Goal: Task Accomplishment & Management: Manage account settings

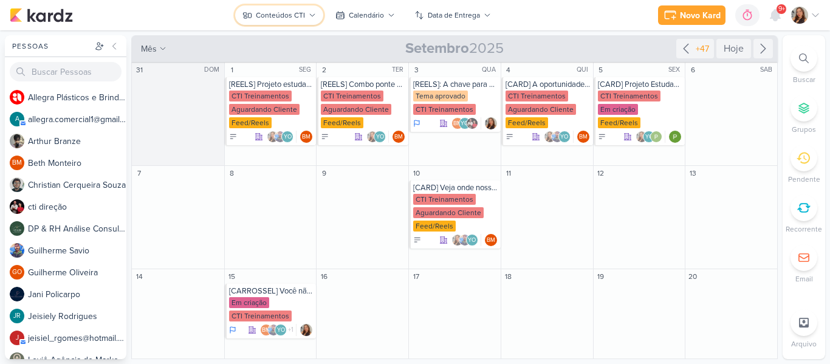
click at [278, 10] on div "Conteúdos CTI" at bounding box center [280, 15] width 49 height 11
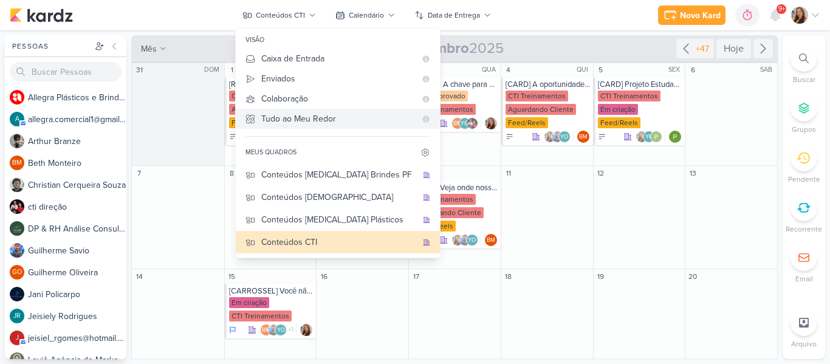
click at [326, 121] on div "Tudo ao Meu Redor" at bounding box center [338, 118] width 154 height 13
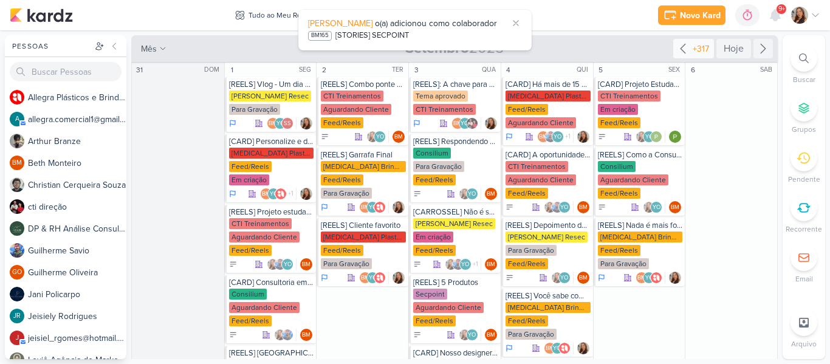
click at [676, 46] on icon at bounding box center [682, 48] width 15 height 15
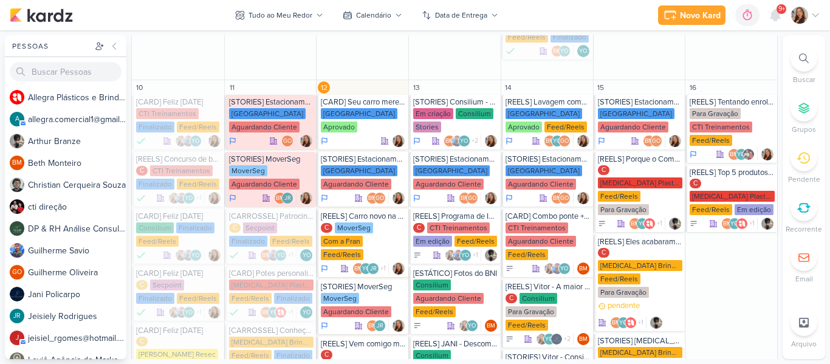
scroll to position [1462, 0]
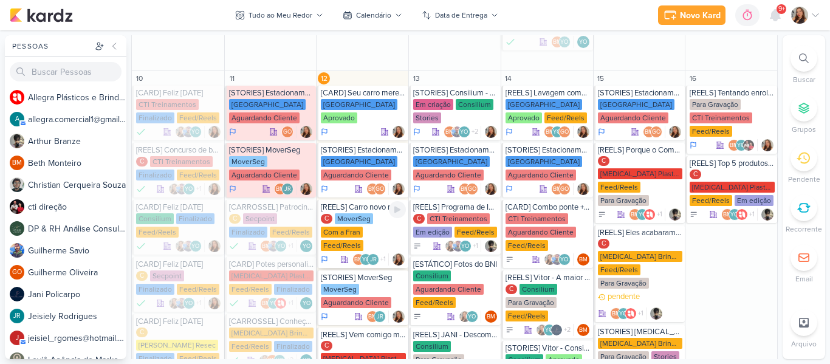
click at [375, 213] on div "C MoverSeg Com a Fran Feed/Reels" at bounding box center [363, 232] width 85 height 39
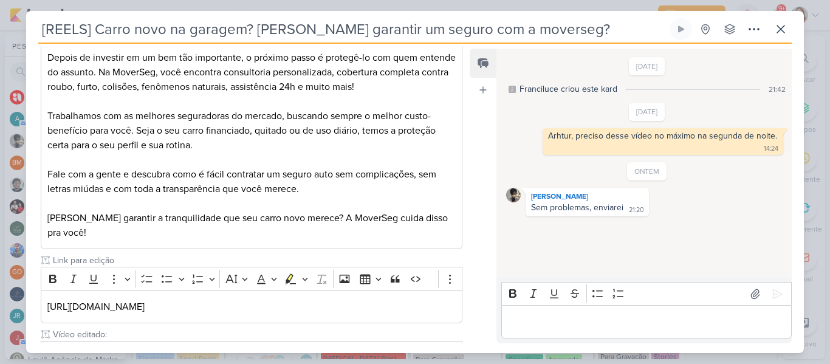
scroll to position [513, 0]
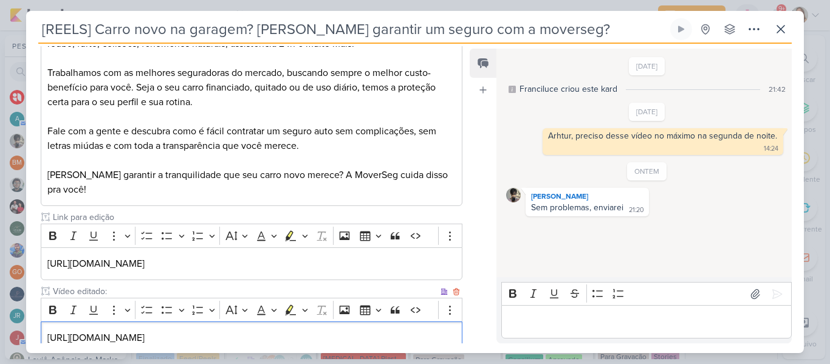
drag, startPoint x: 43, startPoint y: 318, endPoint x: 446, endPoint y: 317, distance: 403.2
click at [446, 321] on div "[URL][DOMAIN_NAME]" at bounding box center [251, 337] width 421 height 33
copy p "[URL][DOMAIN_NAME]"
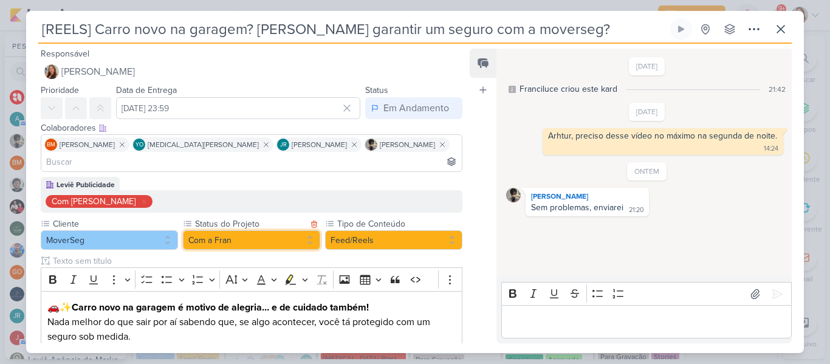
click at [277, 230] on button "Com a Fran" at bounding box center [251, 239] width 137 height 19
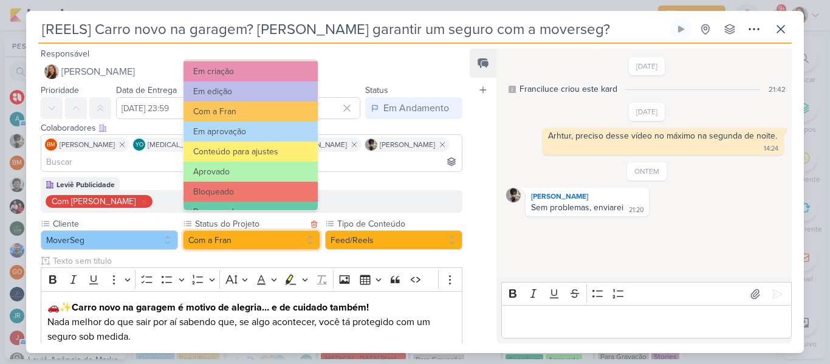
scroll to position [137, 0]
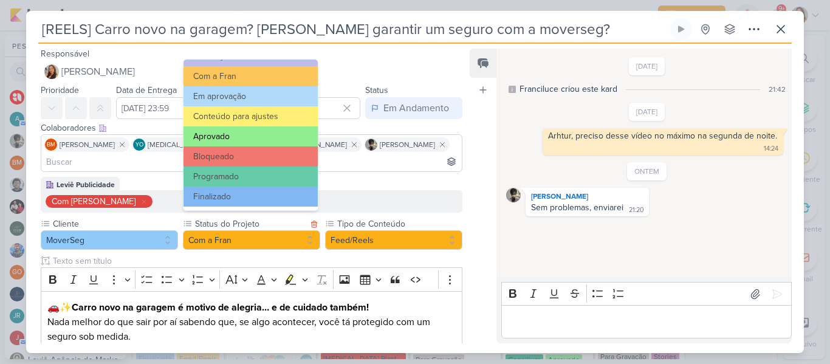
click at [240, 131] on button "Aprovado" at bounding box center [250, 136] width 134 height 20
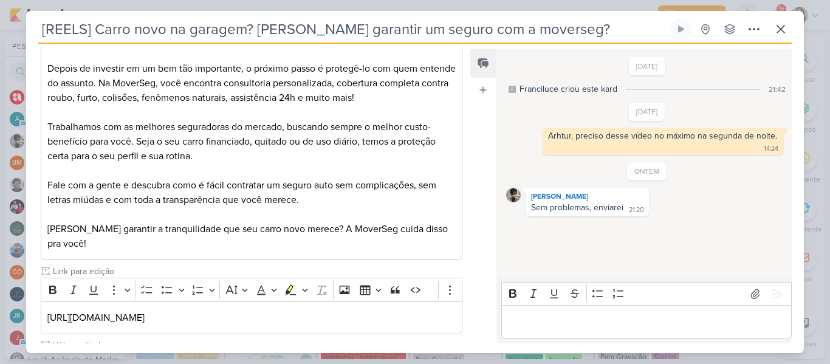
scroll to position [575, 0]
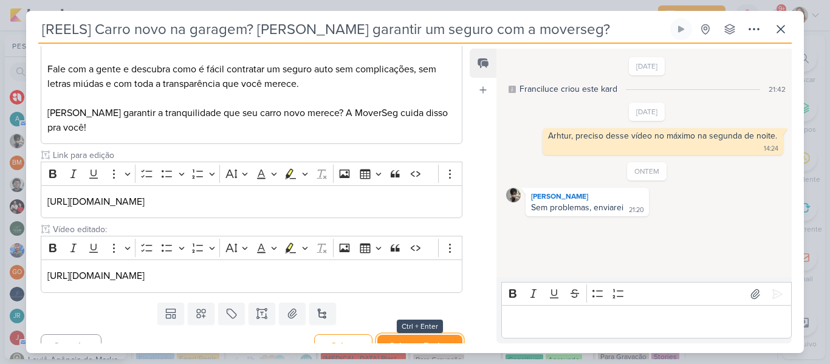
click at [441, 335] on button "Salvar e Fechar" at bounding box center [419, 346] width 85 height 22
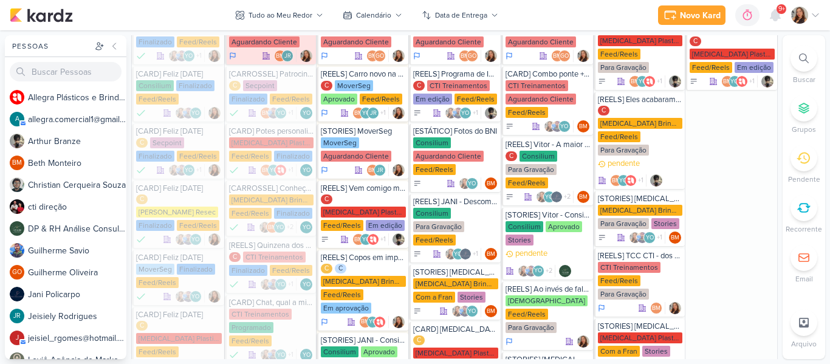
scroll to position [1603, 0]
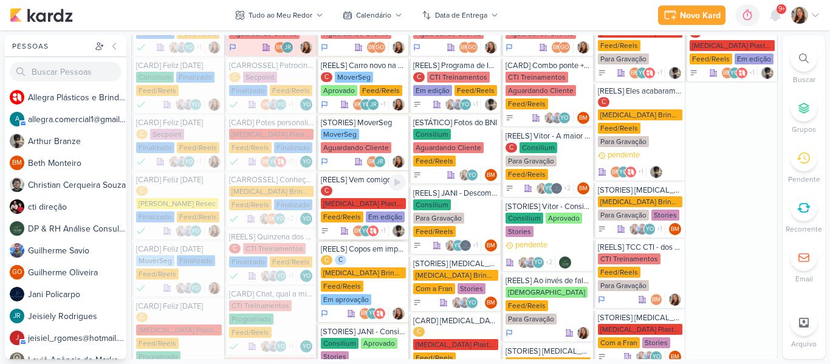
click at [386, 211] on div "Em edição" at bounding box center [385, 216] width 39 height 11
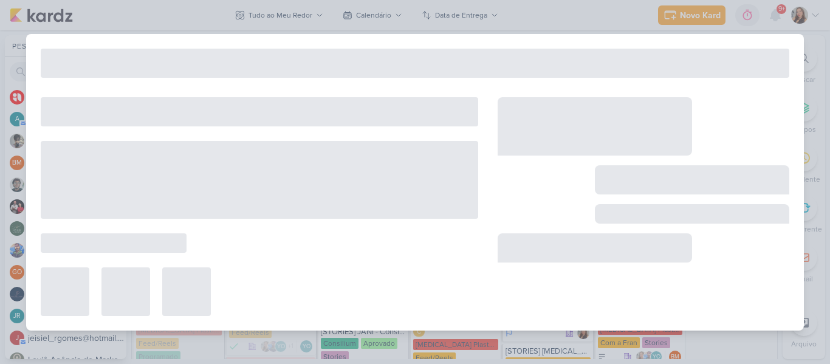
type input "[REELS] Vem comigo montar esse envio para um de nossos clientes"
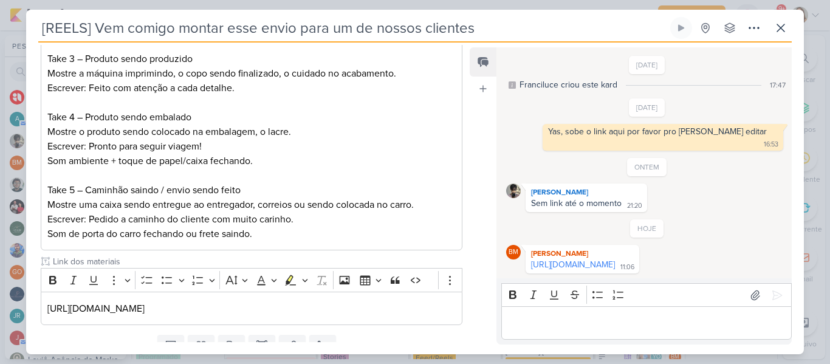
scroll to position [429, 0]
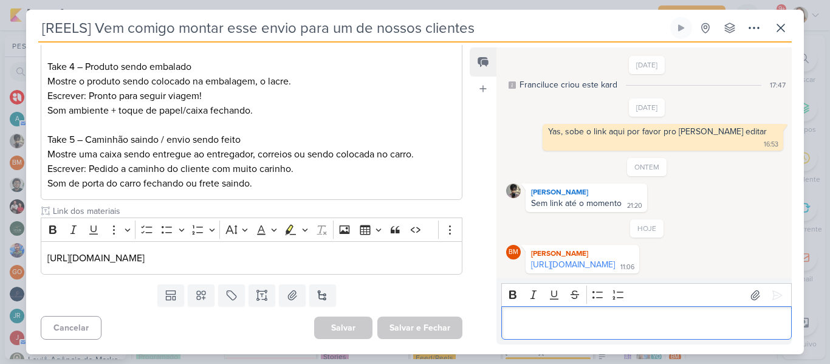
click at [517, 316] on p "Editor editing area: main" at bounding box center [646, 323] width 278 height 15
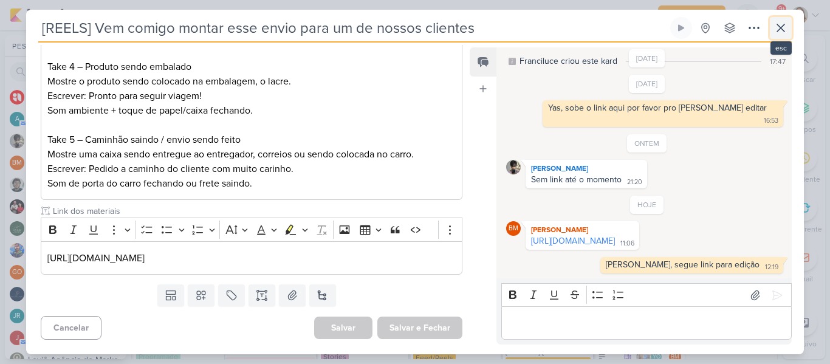
click at [772, 30] on button at bounding box center [780, 28] width 22 height 22
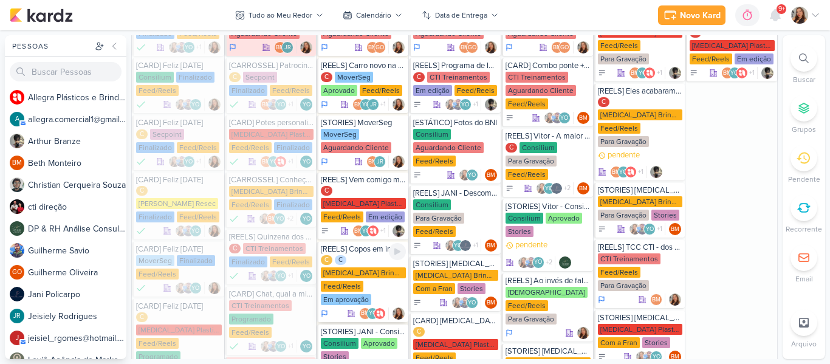
click at [361, 267] on div "[MEDICAL_DATA] Brindes PF" at bounding box center [363, 272] width 85 height 11
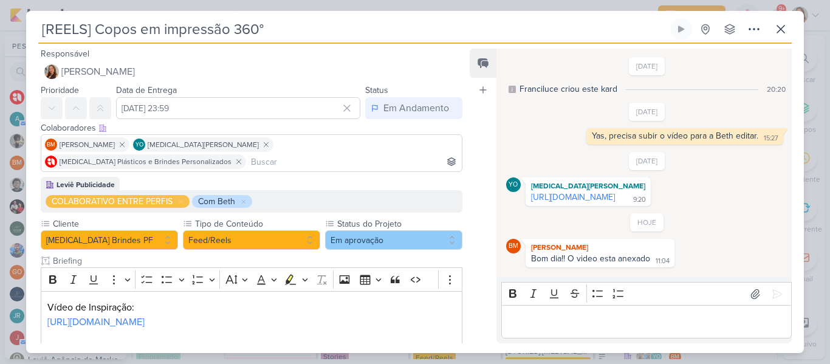
scroll to position [3, 0]
click at [785, 29] on icon at bounding box center [780, 29] width 15 height 15
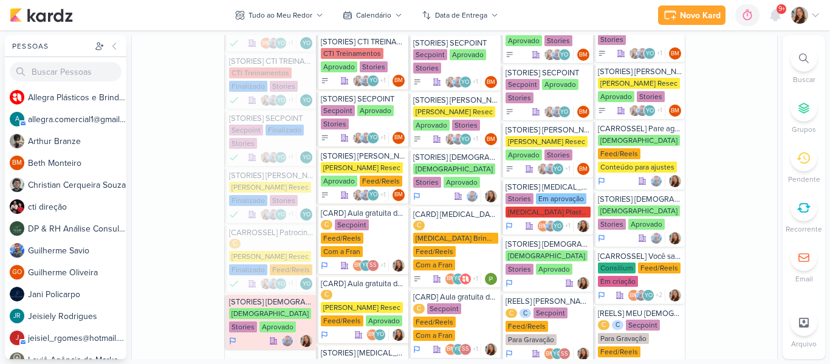
scroll to position [2153, 0]
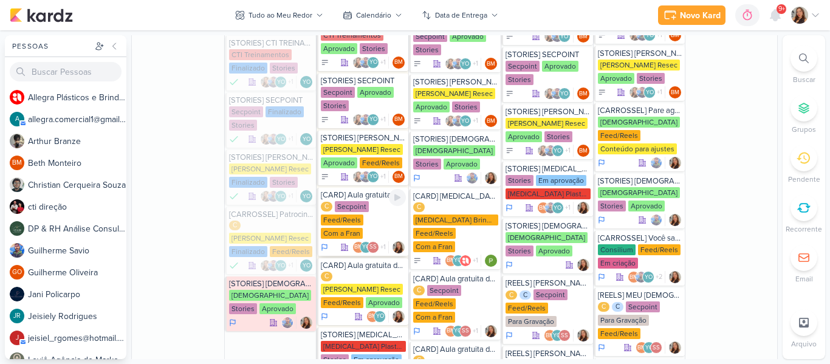
click at [347, 214] on div "Feed/Reels" at bounding box center [342, 219] width 43 height 11
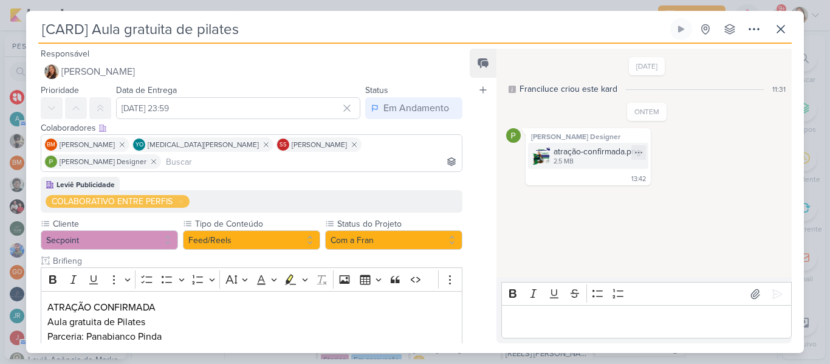
click at [550, 157] on div "atração-confirmada.png 2.5 MB" at bounding box center [588, 156] width 120 height 26
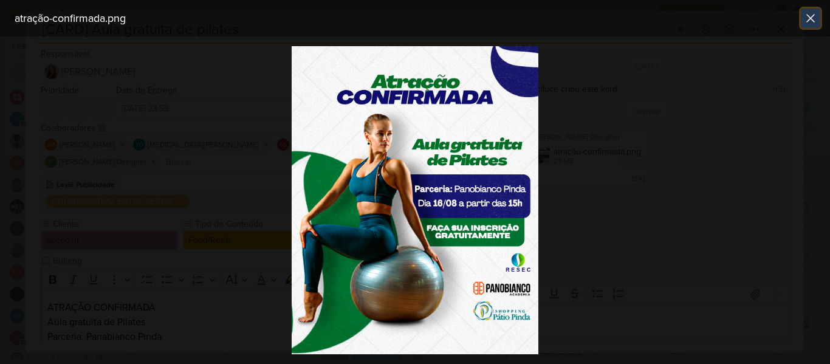
click at [808, 21] on icon at bounding box center [809, 18] width 7 height 7
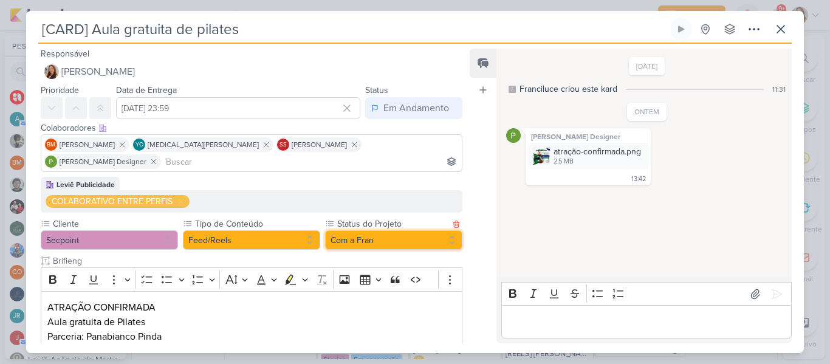
click at [389, 230] on button "Com a Fran" at bounding box center [393, 239] width 137 height 19
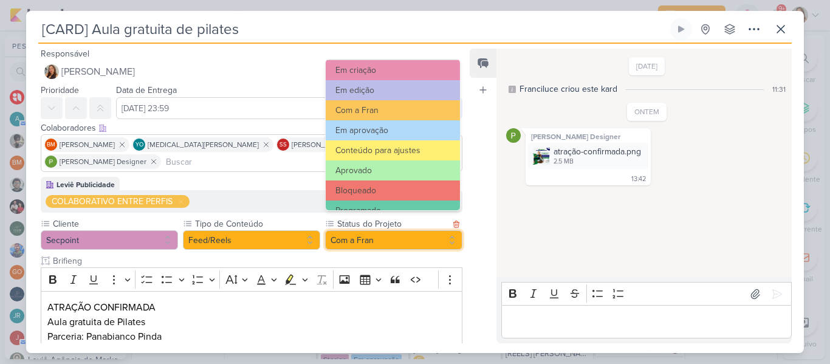
scroll to position [132, 0]
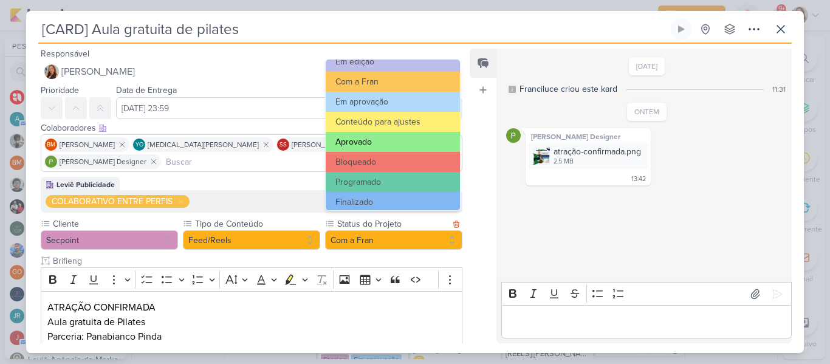
click at [404, 145] on button "Aprovado" at bounding box center [392, 142] width 134 height 20
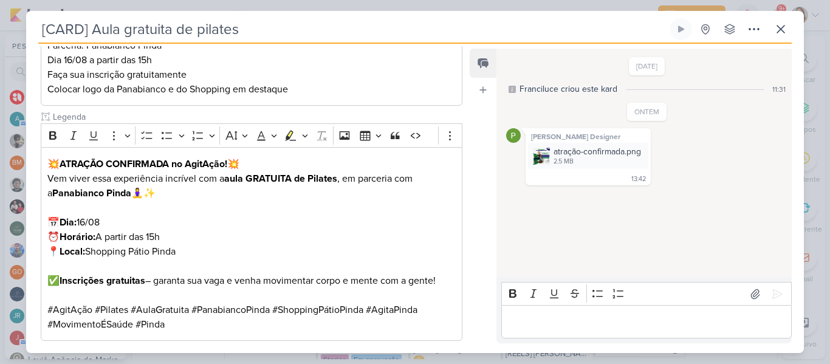
scroll to position [339, 0]
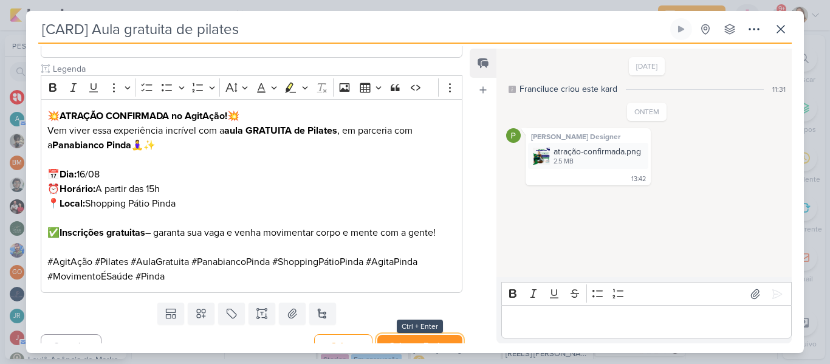
click at [415, 335] on button "Salvar e Fechar" at bounding box center [419, 346] width 85 height 22
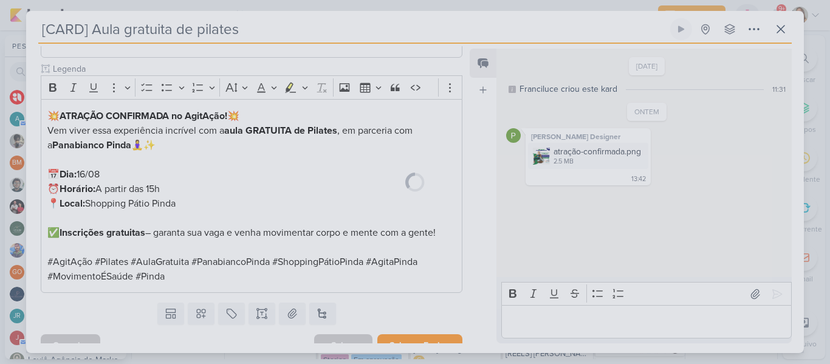
scroll to position [338, 0]
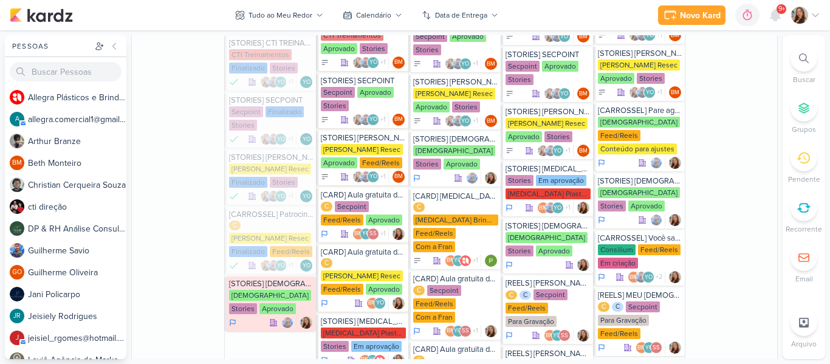
click at [772, 197] on div "Tudo ao Meu Redor visão Caixa de Entrada A caixa de entrada mostra todos os kar…" at bounding box center [454, 197] width 647 height 324
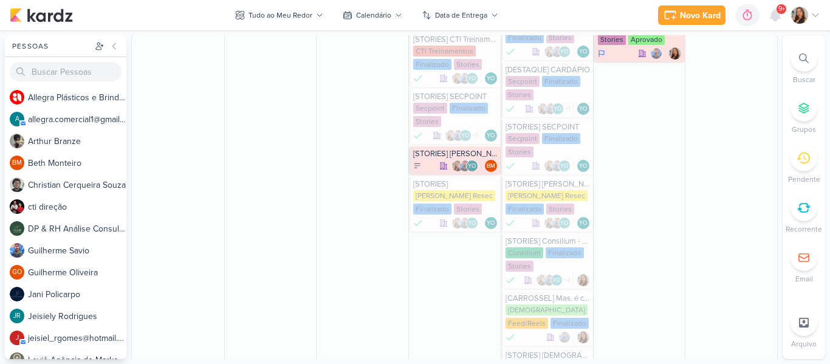
scroll to position [992, 0]
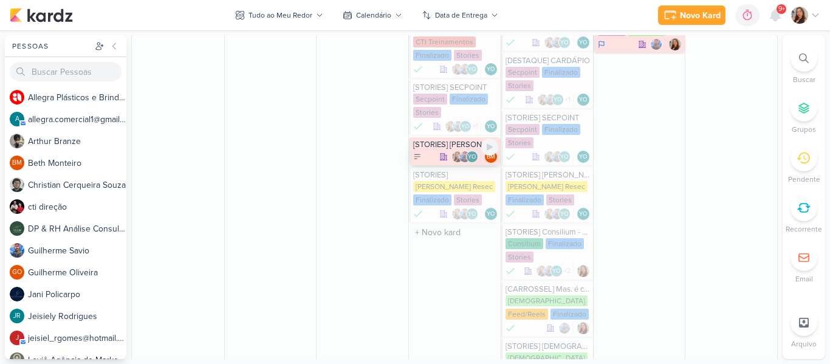
click at [471, 140] on div "[STORIES] [PERSON_NAME]" at bounding box center [455, 145] width 85 height 10
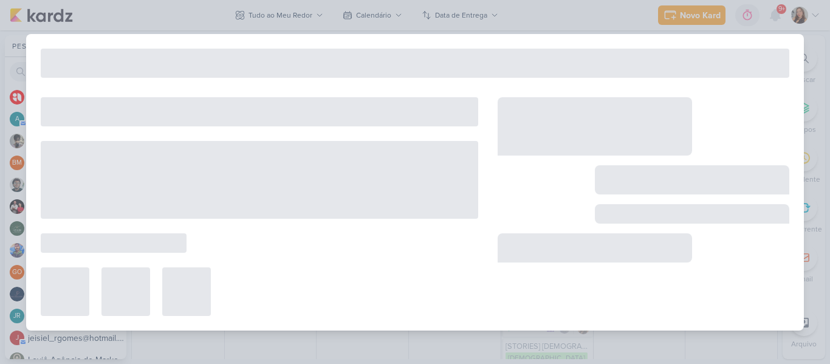
type input "[STORIES] [PERSON_NAME]"
type input "[DATE] 23:59"
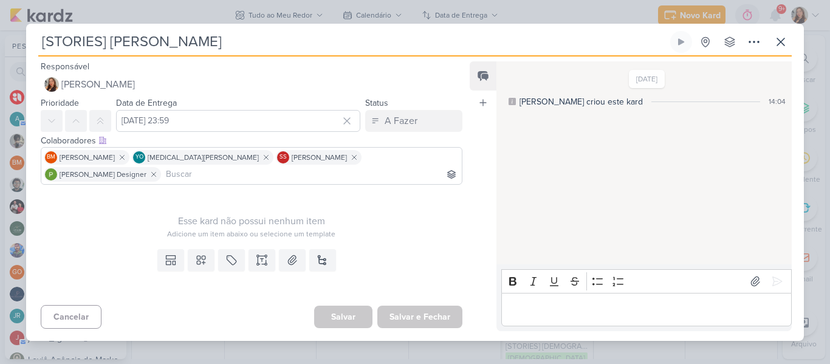
scroll to position [0, 0]
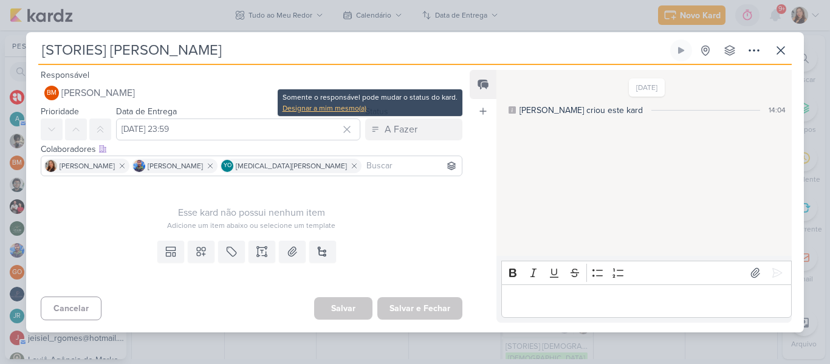
click at [330, 108] on div "Designar a mim mesmo(a)" at bounding box center [369, 108] width 175 height 11
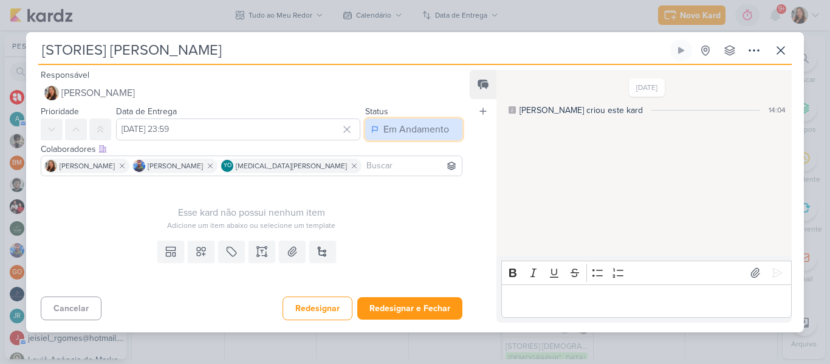
click at [394, 122] on div "Em Andamento" at bounding box center [416, 129] width 66 height 15
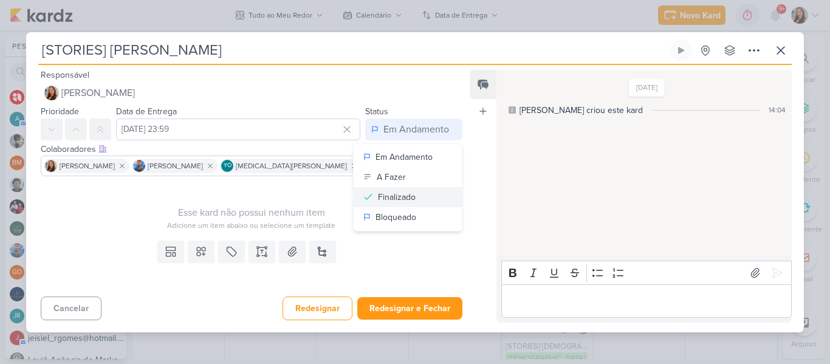
click at [405, 195] on div "Finalizado" at bounding box center [397, 197] width 38 height 13
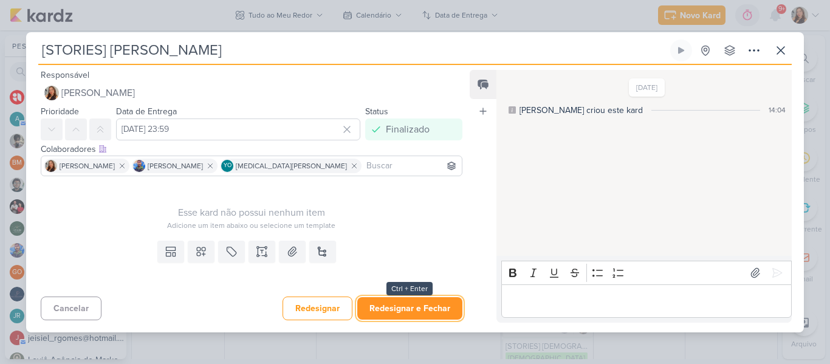
click at [408, 301] on button "Redesignar e Fechar" at bounding box center [409, 308] width 105 height 22
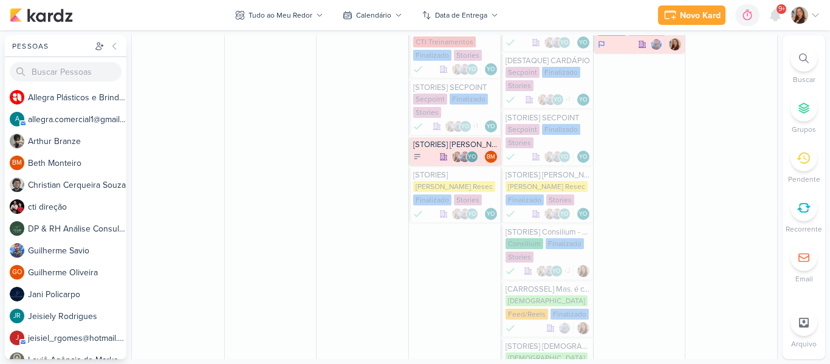
click at [807, 160] on icon at bounding box center [802, 157] width 13 height 13
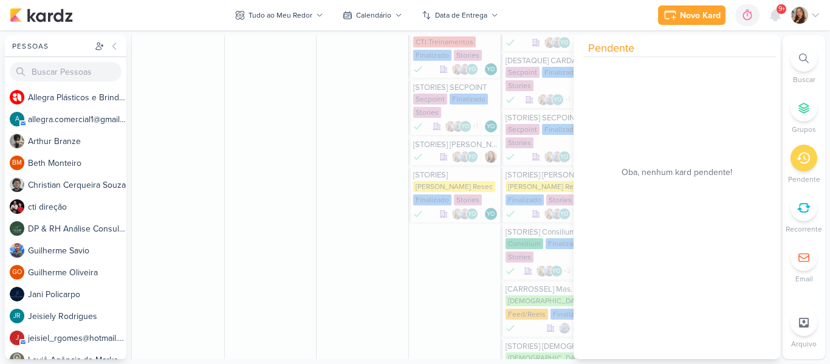
click at [619, 29] on div "Novo Kard Ctrl + k 0h0m Sessão desligada... Hoje 0h0m Semana 0h0m Mês 0h0m" at bounding box center [415, 15] width 810 height 30
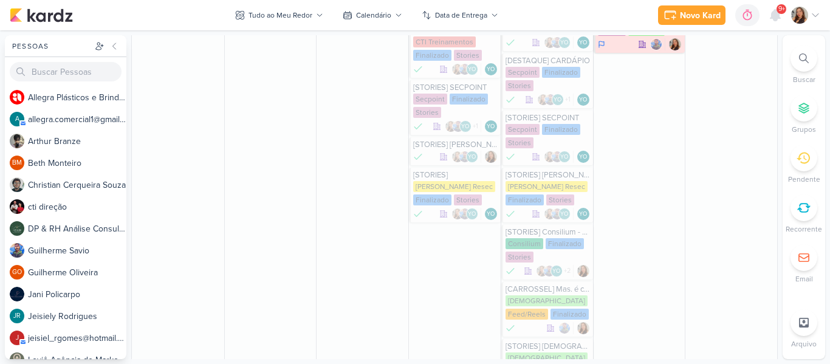
click at [797, 203] on icon at bounding box center [803, 207] width 13 height 13
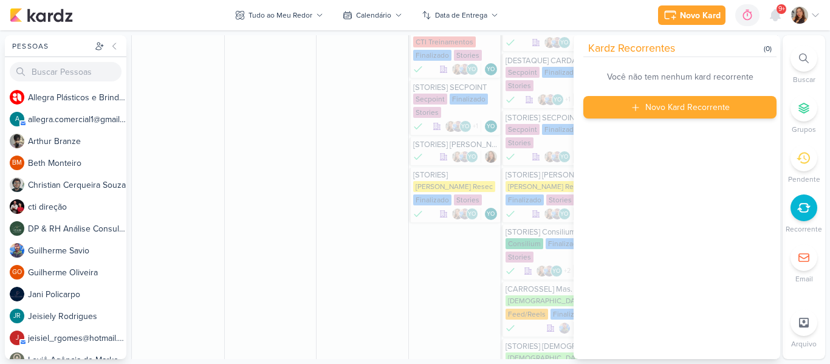
click at [638, 114] on div "Novo Kard Recorrente" at bounding box center [679, 107] width 193 height 22
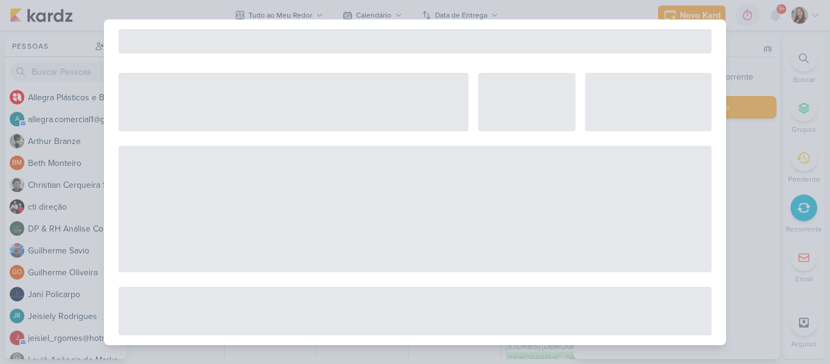
select select "5"
select select "pm"
select select "week"
select select "9"
select select "America/Sao_Paulo"
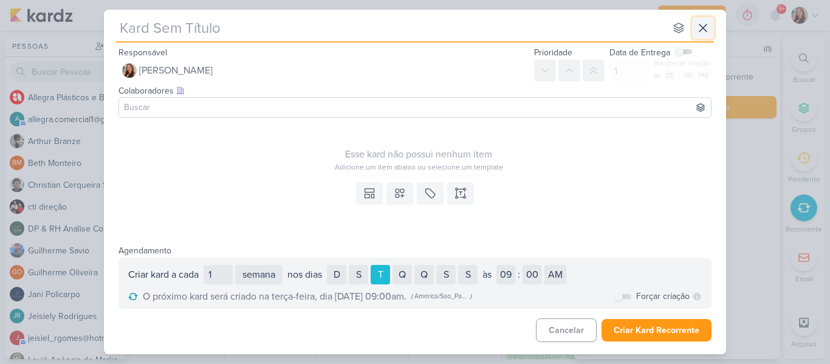
click at [702, 34] on icon at bounding box center [702, 28] width 15 height 15
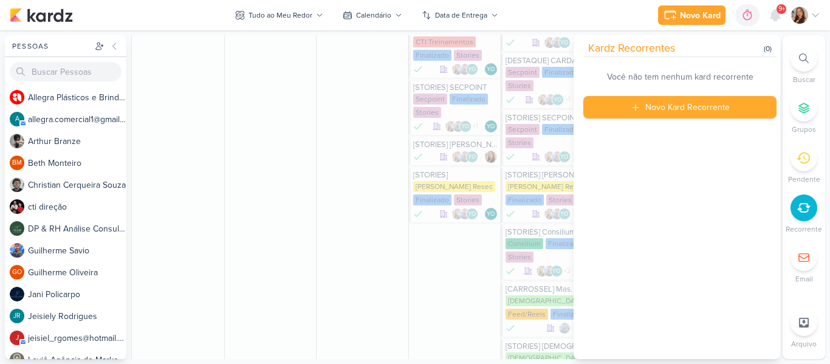
click at [800, 253] on icon at bounding box center [803, 257] width 12 height 12
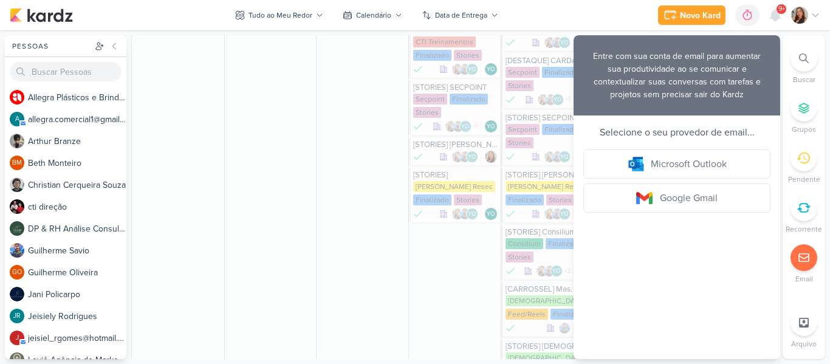
click at [799, 321] on icon at bounding box center [804, 323] width 10 height 10
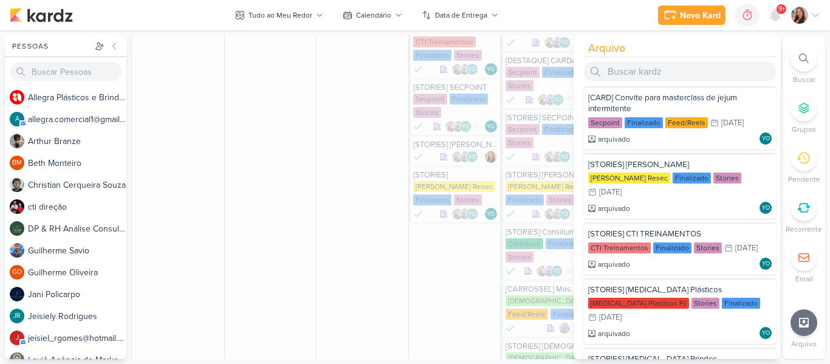
click at [799, 321] on icon at bounding box center [804, 323] width 10 height 10
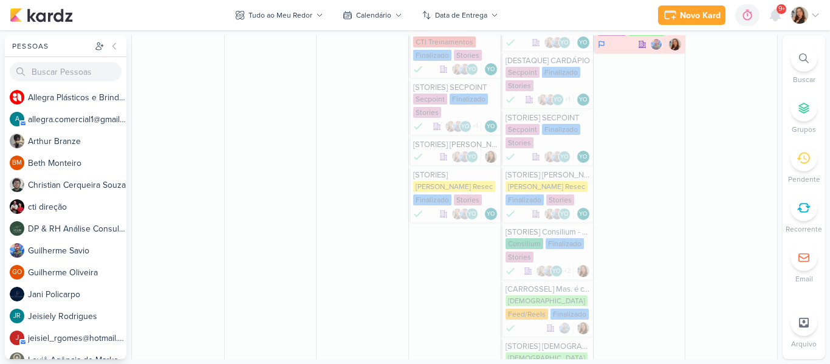
click at [800, 120] on div at bounding box center [803, 108] width 27 height 27
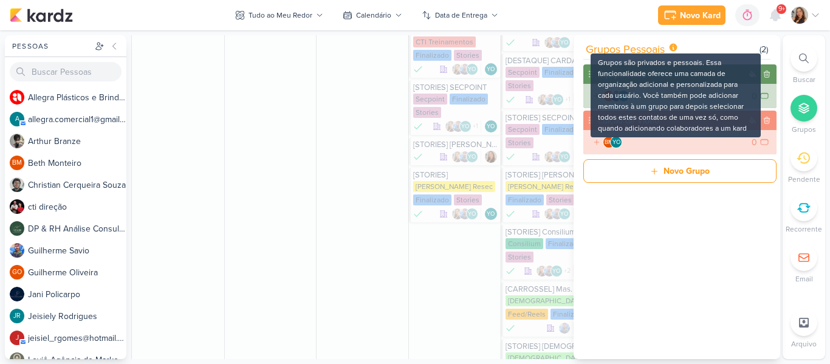
click at [674, 47] on icon at bounding box center [673, 48] width 8 height 8
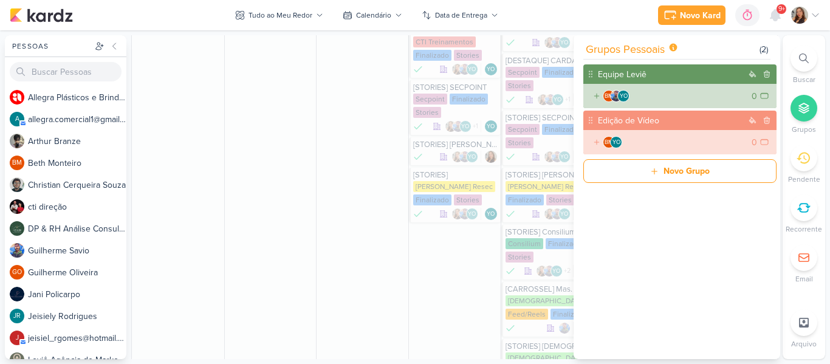
click at [615, 10] on div "Novo Kard Ctrl + k 0h0m Sessão desligada... Hoje 0h0m Semana 0h0m Mês 0h0m" at bounding box center [415, 15] width 810 height 30
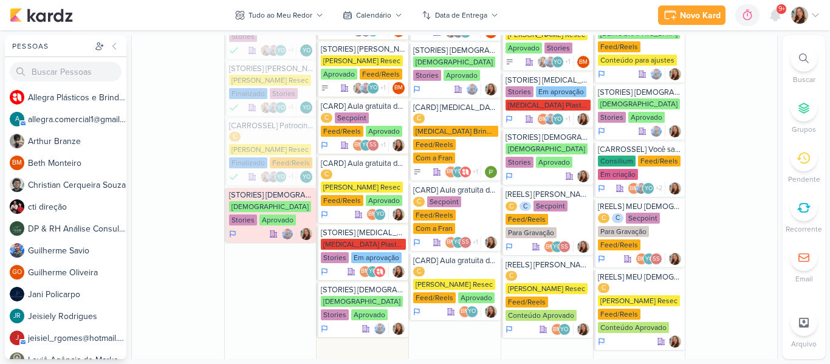
scroll to position [2223, 0]
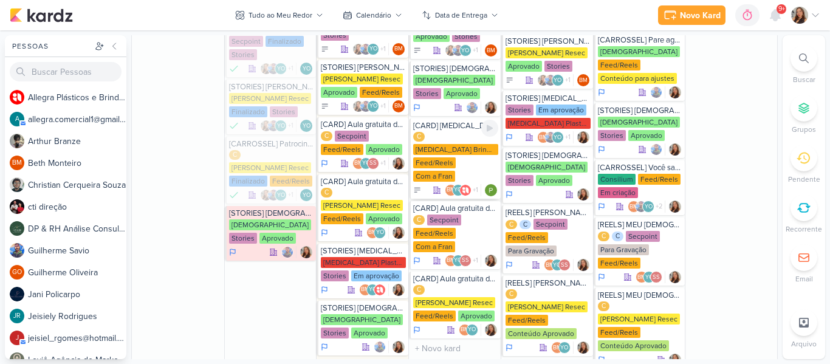
click at [460, 132] on div "C [MEDICAL_DATA] Brindes PF Feed/Reels Com a Fran" at bounding box center [455, 157] width 85 height 51
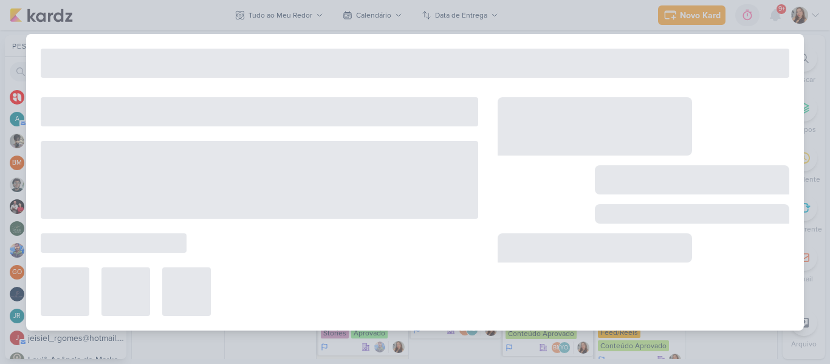
type input "[CARD] [MEDICAL_DATA] é presença confirmada no AgitAção"
type input "[DATE] 23:59"
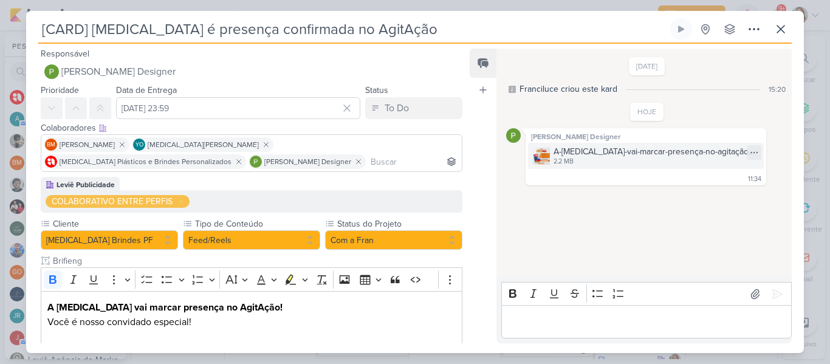
click at [593, 168] on div "A-[MEDICAL_DATA]-vai-marcar-presença-no-agitação.png 2.2 MB" at bounding box center [646, 156] width 236 height 26
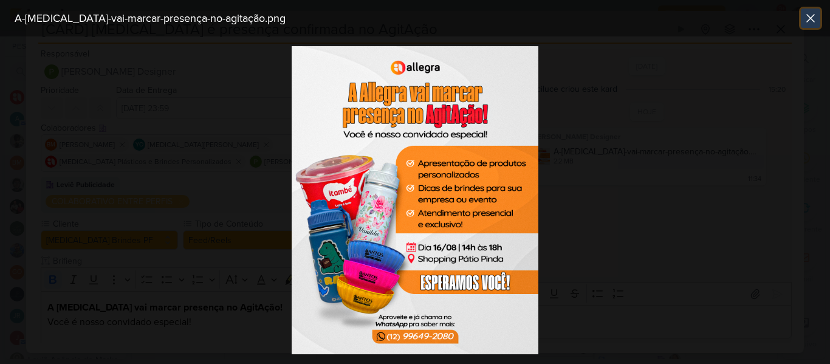
click at [803, 26] on button at bounding box center [809, 18] width 19 height 19
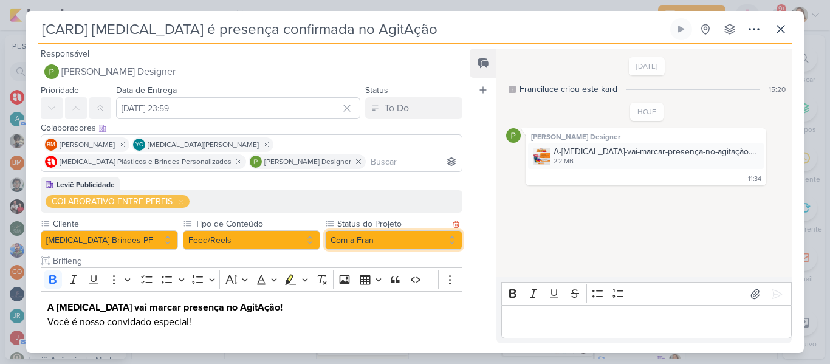
click at [347, 237] on button "Com a Fran" at bounding box center [393, 239] width 137 height 19
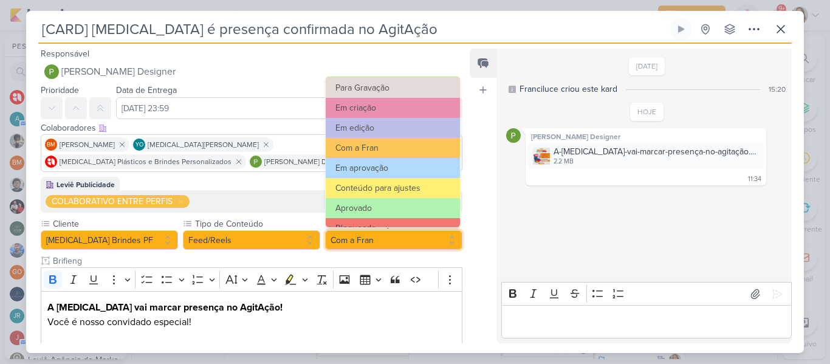
scroll to position [98, 0]
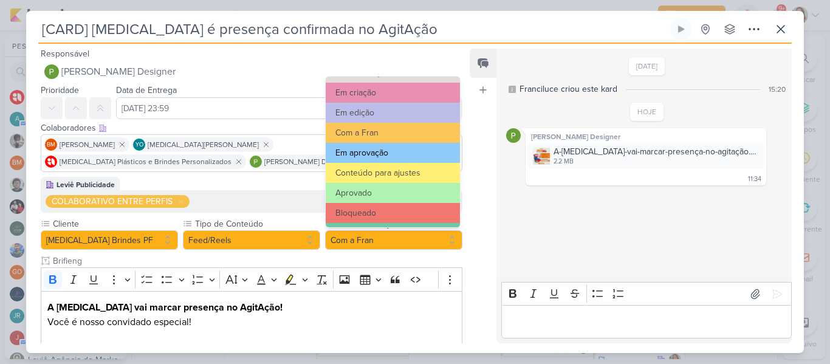
click at [416, 158] on button "Em aprovação" at bounding box center [392, 153] width 134 height 20
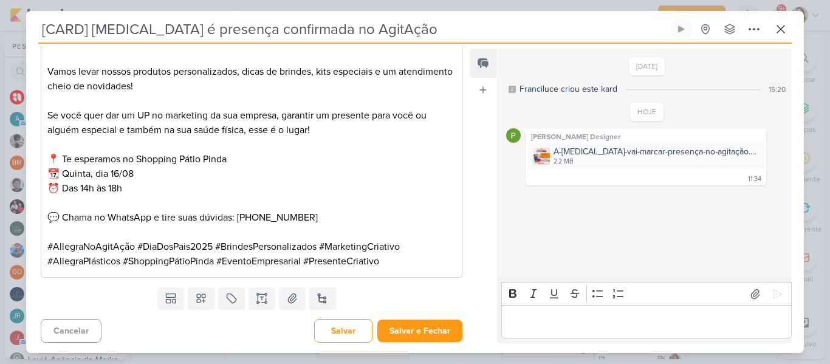
scroll to position [531, 0]
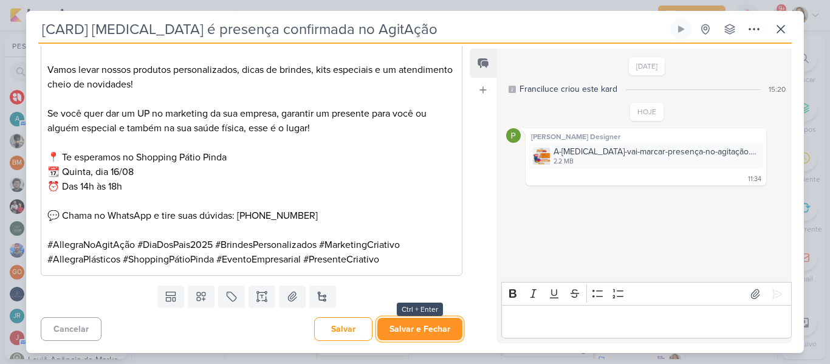
click at [438, 318] on button "Salvar e Fechar" at bounding box center [419, 329] width 85 height 22
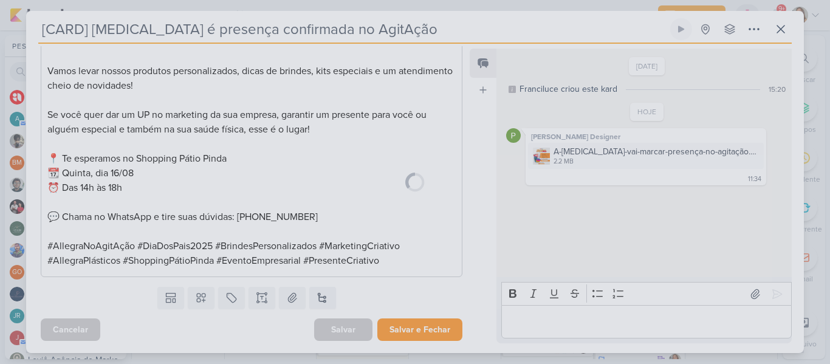
scroll to position [530, 0]
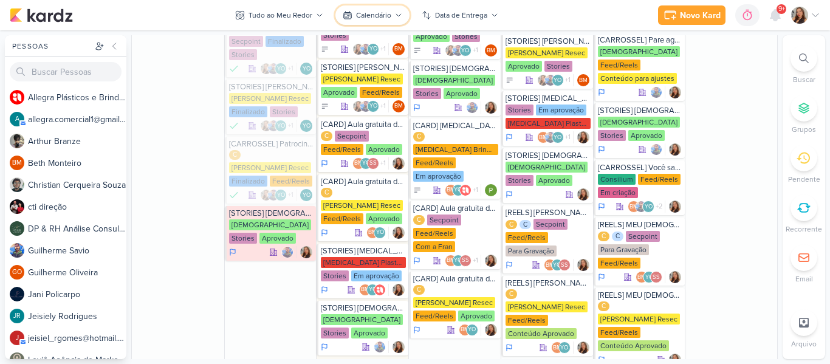
click at [374, 15] on div "Calendário" at bounding box center [373, 15] width 35 height 11
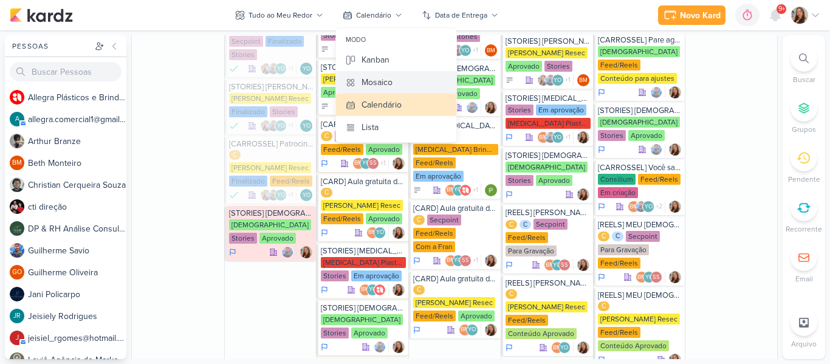
click at [378, 78] on div "Mosaico" at bounding box center [376, 82] width 31 height 13
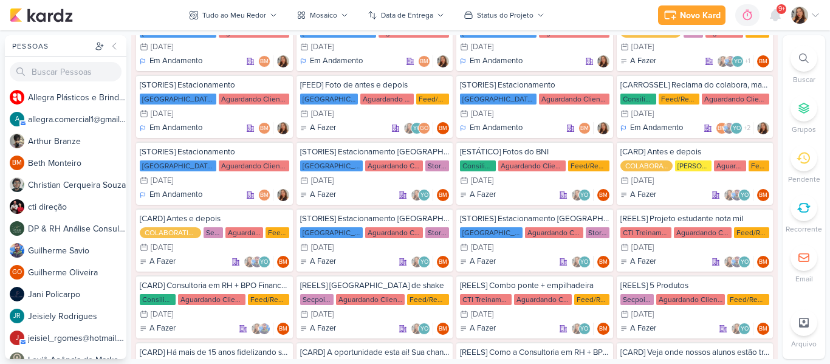
scroll to position [601, 0]
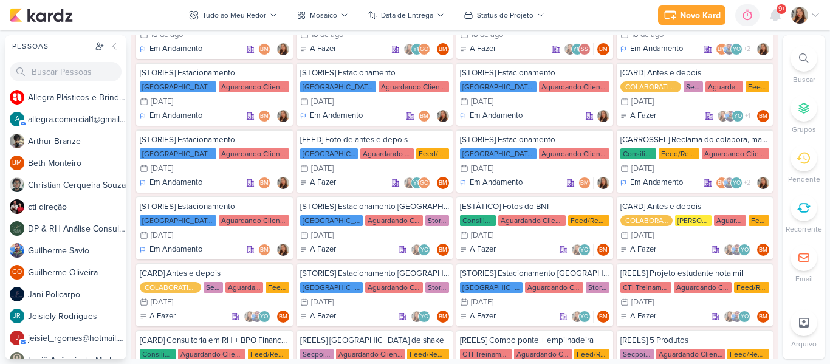
click at [774, 67] on div "Tudo ao Meu Redor visão Caixa de Entrada A caixa de entrada mostra todos os kar…" at bounding box center [454, 197] width 647 height 324
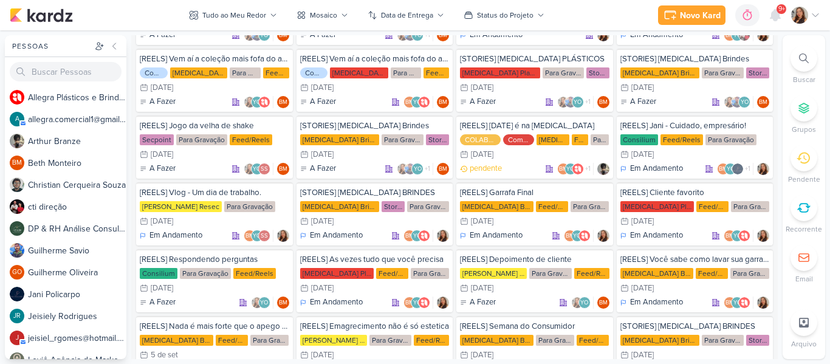
scroll to position [2280, 0]
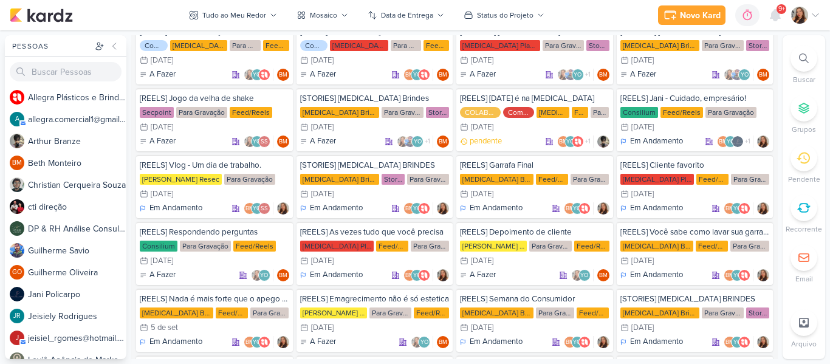
click at [779, 142] on div "Pessoas [GEOGRAPHIC_DATA] A l l e g r a P l á s t i c o s e B r i n d e s P e r…" at bounding box center [415, 197] width 830 height 324
click at [776, 147] on div "Pessoas [GEOGRAPHIC_DATA] A l l e g r a P l á s t i c o s e B r i n d e s P e r…" at bounding box center [415, 197] width 830 height 324
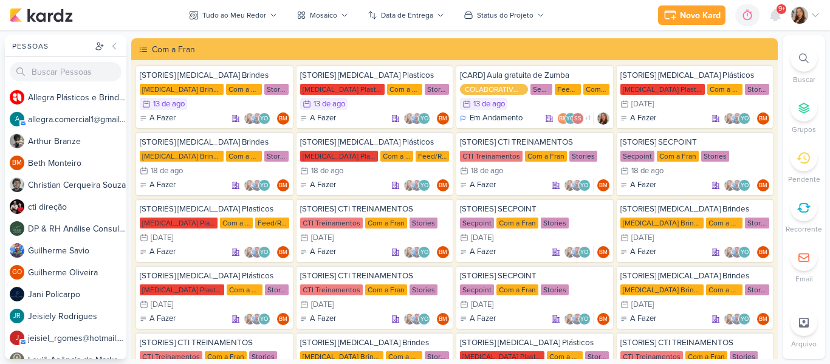
scroll to position [3755, 0]
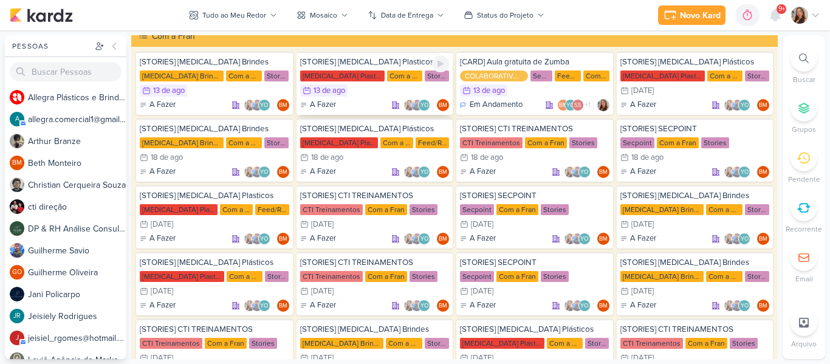
click at [331, 77] on div "[MEDICAL_DATA] Plasticos PJ" at bounding box center [342, 75] width 84 height 11
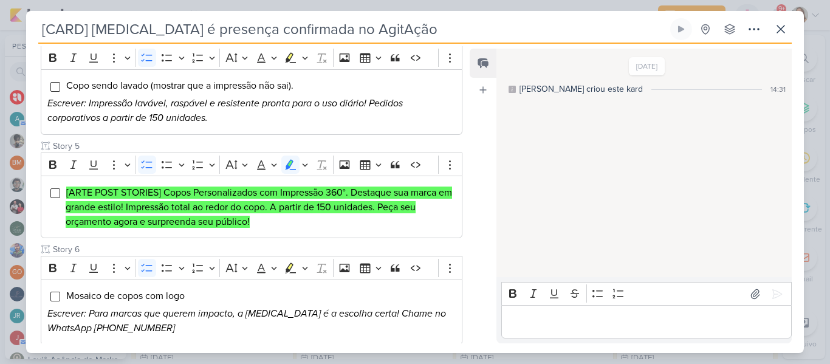
type input "[STORIES] [MEDICAL_DATA] Plasticos"
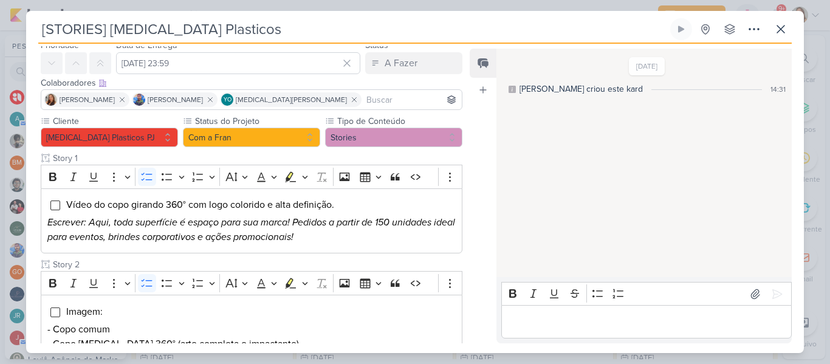
scroll to position [0, 0]
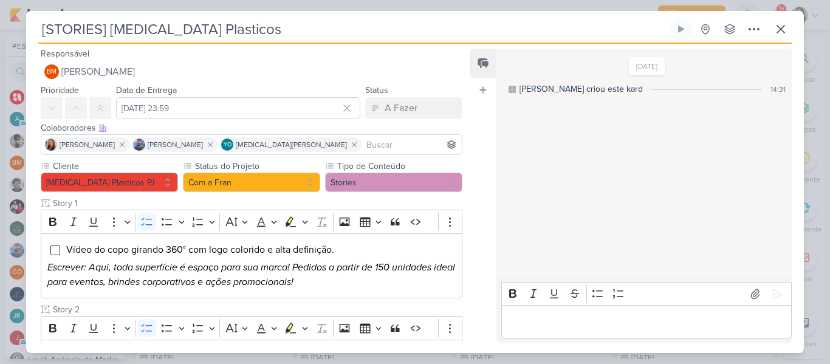
click at [405, 141] on input at bounding box center [411, 144] width 95 height 15
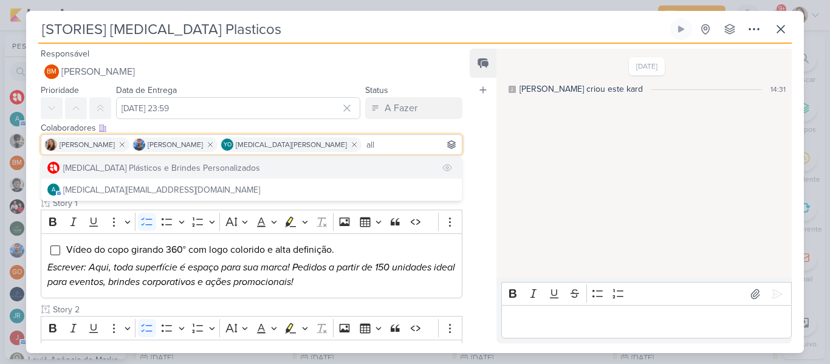
type input "all"
click at [331, 166] on button "[MEDICAL_DATA] Plásticos e Brindes Personalizados" at bounding box center [251, 168] width 420 height 22
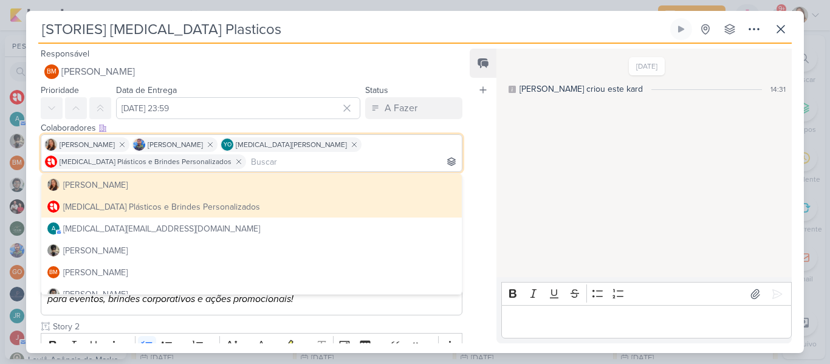
click at [478, 114] on div "Feed Atrelar email Solte o email para atrelar ao kard" at bounding box center [482, 196] width 27 height 295
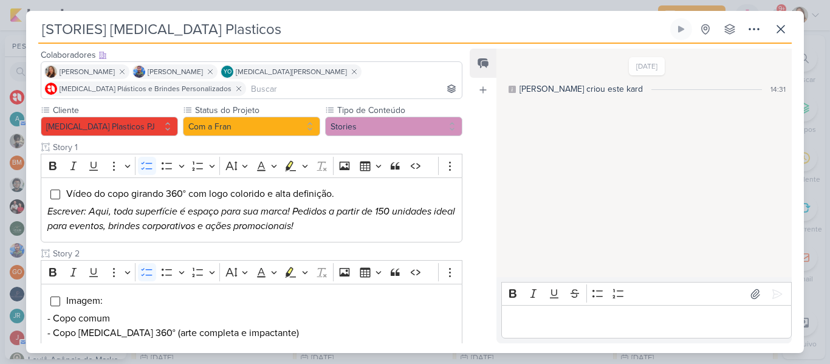
scroll to position [32, 0]
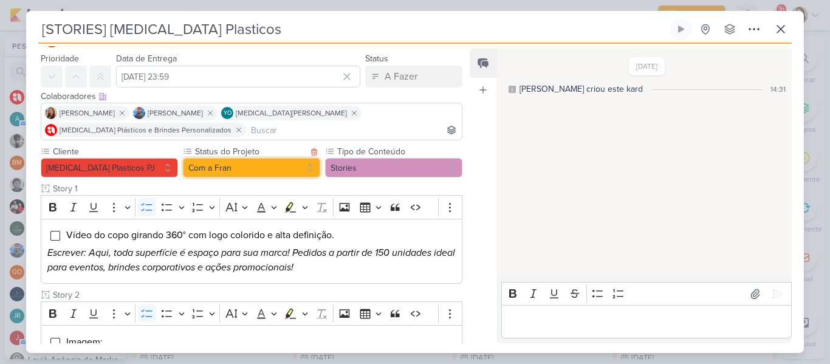
click at [261, 171] on button "Com a Fran" at bounding box center [251, 167] width 137 height 19
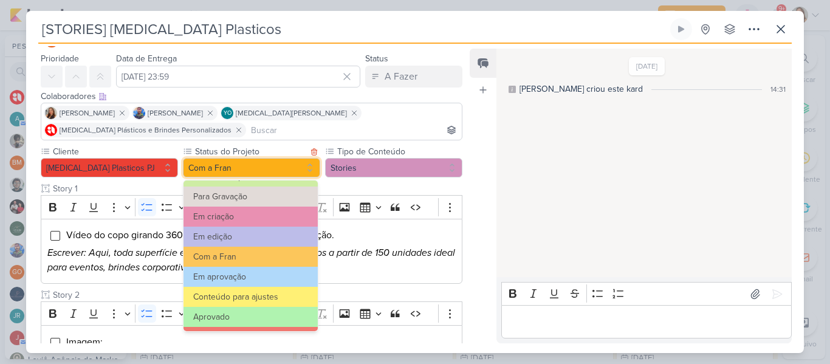
scroll to position [95, 0]
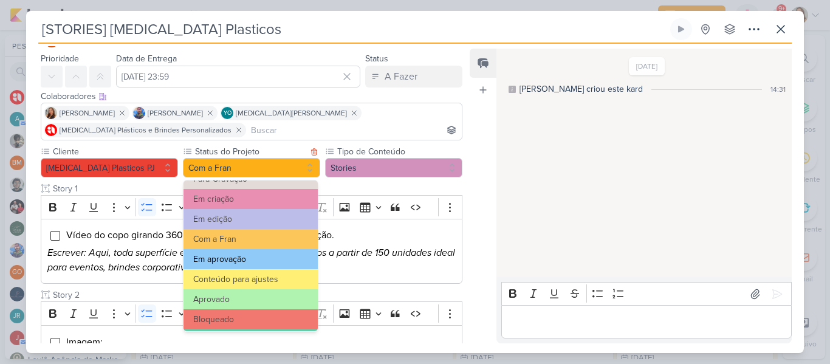
click at [264, 264] on button "Em aprovação" at bounding box center [250, 259] width 134 height 20
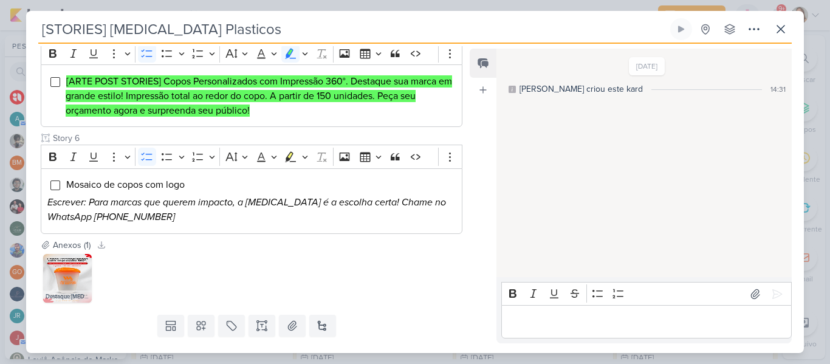
scroll to position [670, 0]
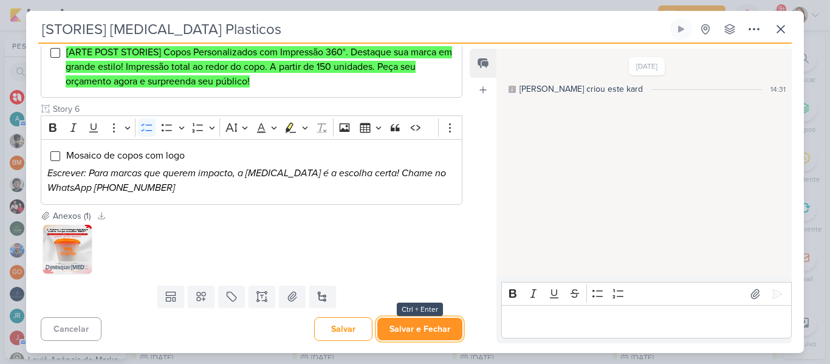
click at [438, 329] on button "Salvar e Fechar" at bounding box center [419, 329] width 85 height 22
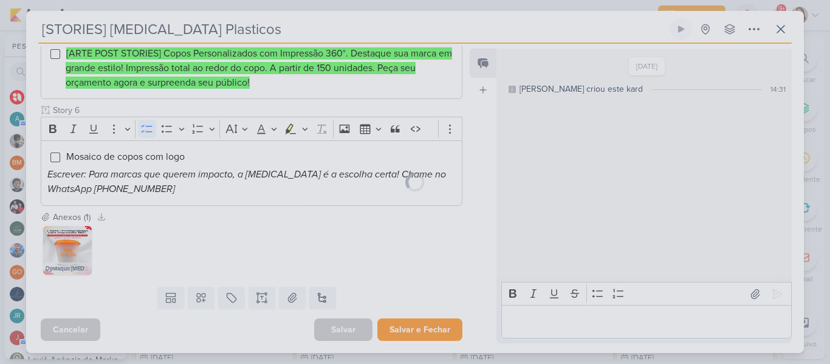
scroll to position [669, 0]
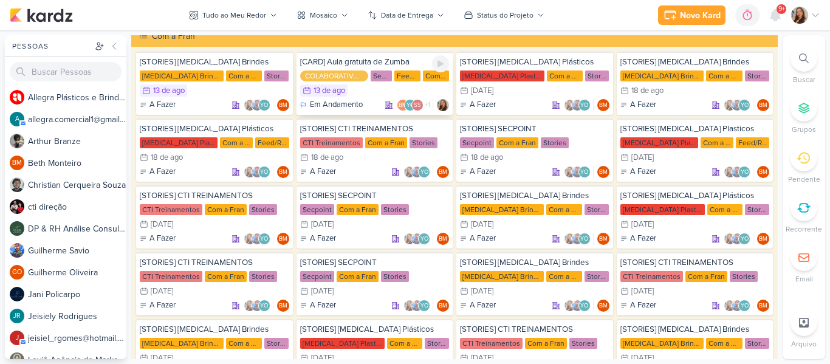
click at [384, 79] on div "Secpoint" at bounding box center [380, 75] width 21 height 11
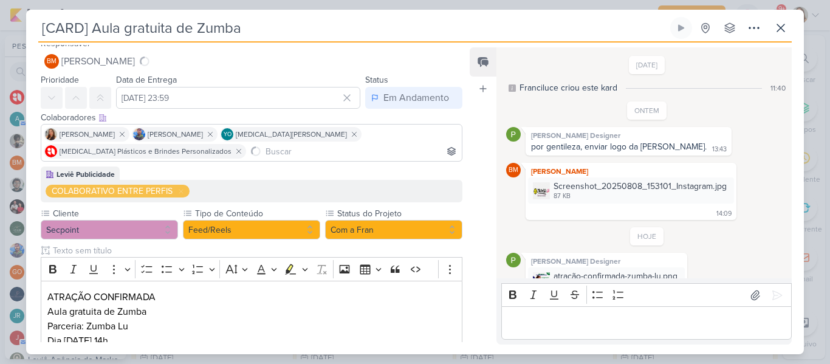
scroll to position [36, 0]
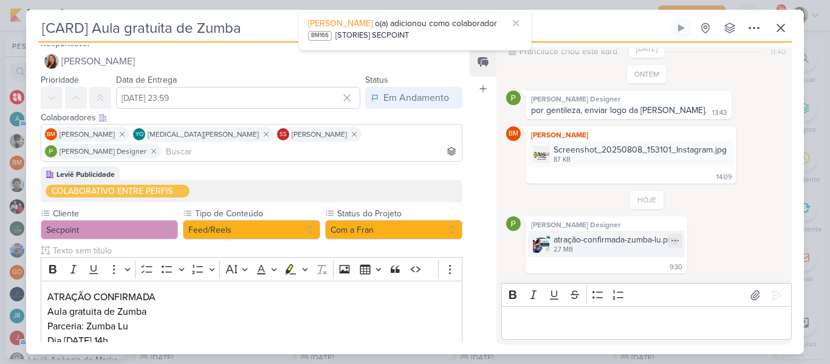
click at [539, 242] on img at bounding box center [541, 244] width 17 height 17
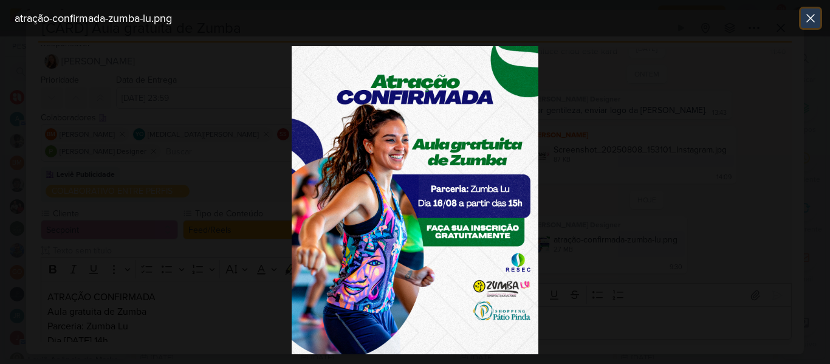
click at [809, 26] on button at bounding box center [809, 18] width 19 height 19
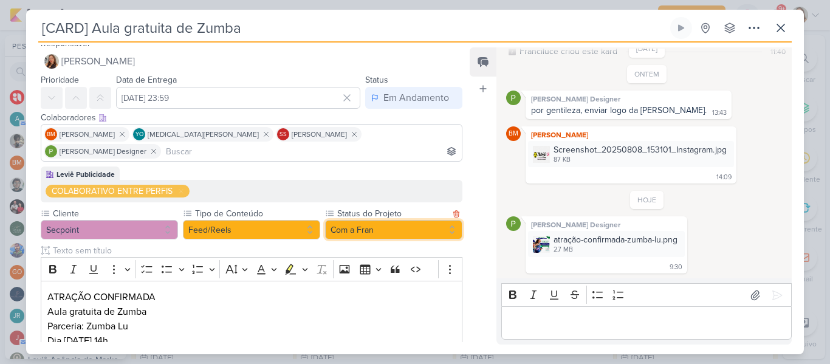
click at [352, 220] on button "Com a Fran" at bounding box center [393, 229] width 137 height 19
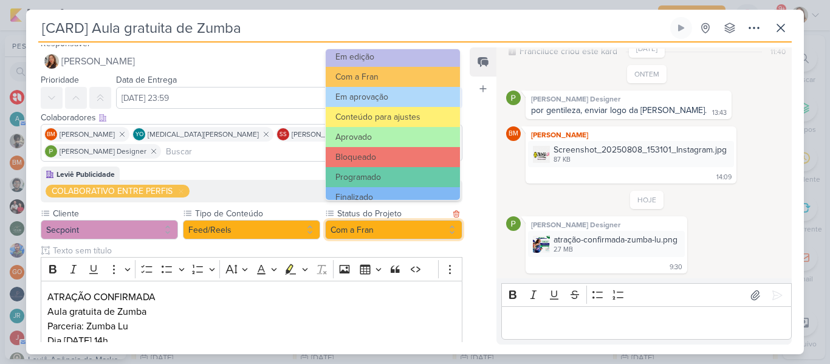
scroll to position [137, 0]
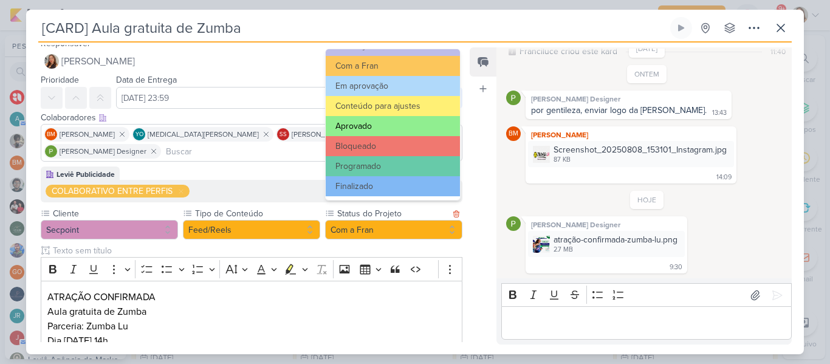
click at [382, 131] on button "Aprovado" at bounding box center [392, 126] width 134 height 20
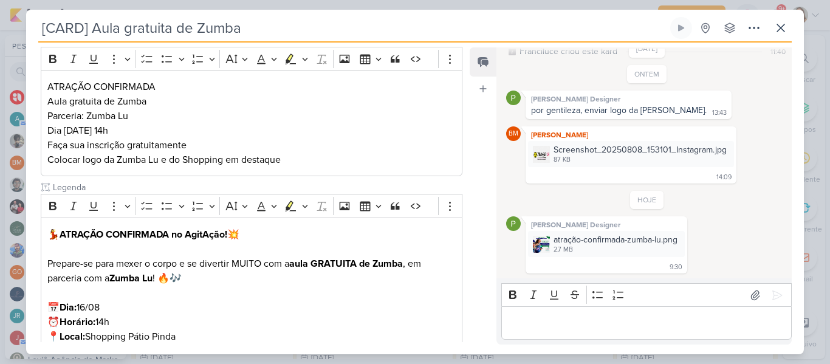
scroll to position [353, 0]
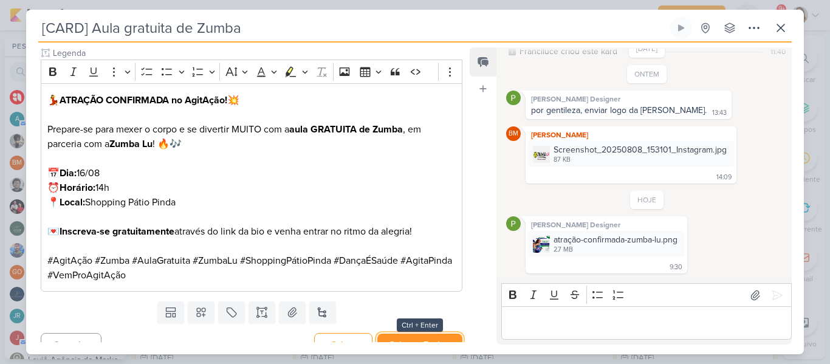
click at [423, 337] on button "Salvar e Fechar" at bounding box center [419, 344] width 85 height 22
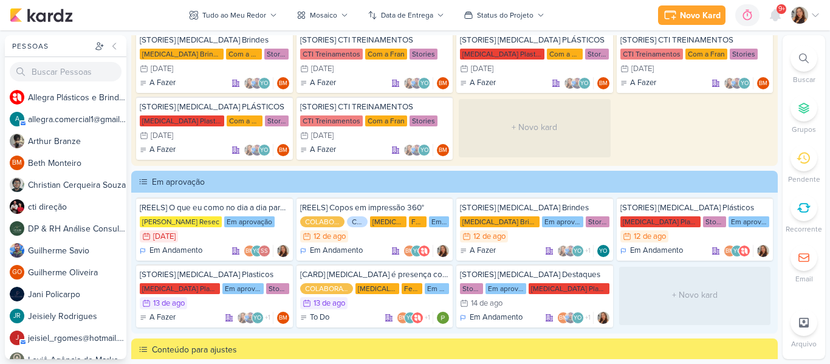
scroll to position [4205, 0]
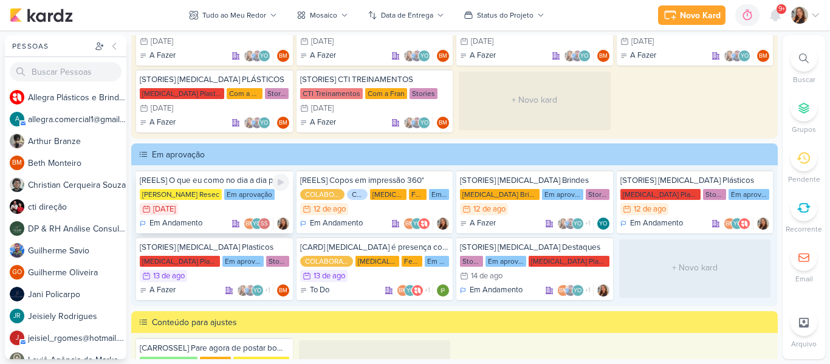
click at [245, 199] on div "Em aprovação" at bounding box center [249, 194] width 50 height 11
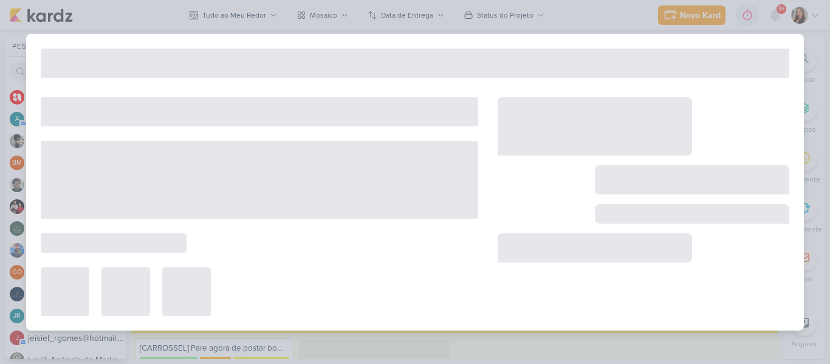
type input "[REELS] O que eu como no dia a dia para manter meu resultado?"
type input "[DATE] 23:59"
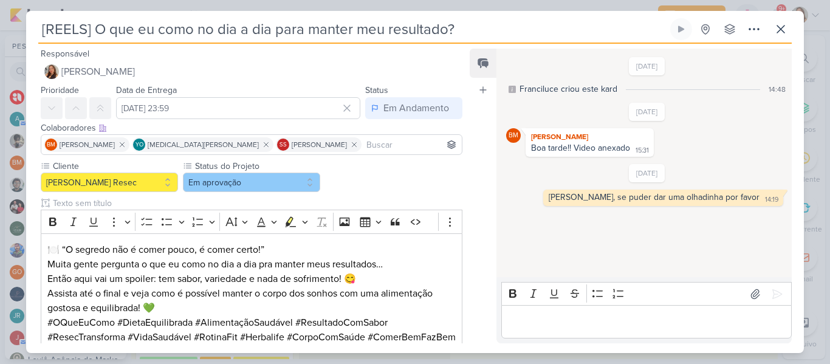
scroll to position [167, 0]
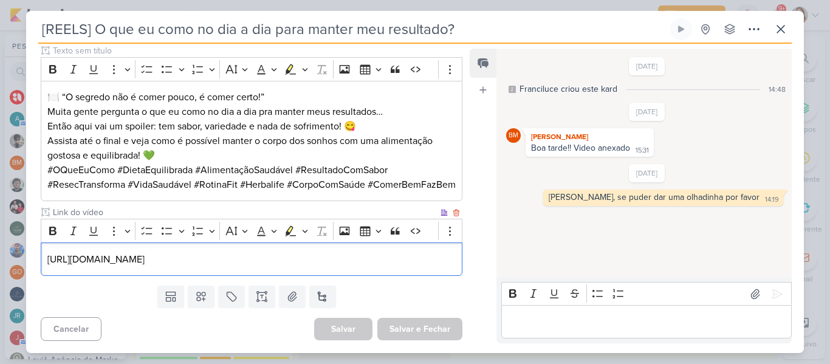
drag, startPoint x: 440, startPoint y: 260, endPoint x: 44, endPoint y: 270, distance: 396.1
click at [44, 270] on div "[URL][DOMAIN_NAME]" at bounding box center [251, 258] width 421 height 33
copy p "[URL][DOMAIN_NAME]"
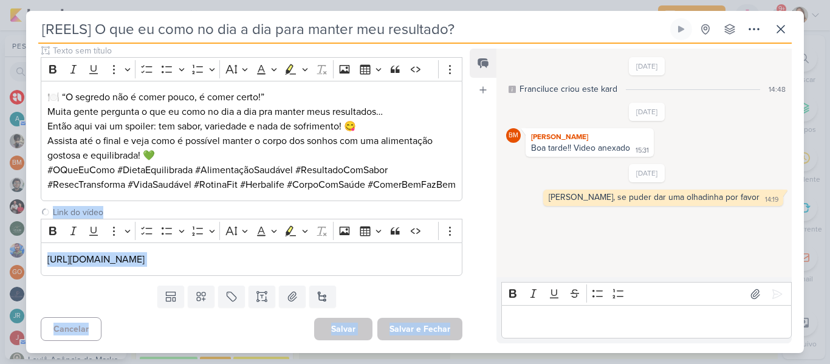
drag, startPoint x: 462, startPoint y: 208, endPoint x: 472, endPoint y: 66, distance: 141.9
click at [472, 66] on div "Responsável [PERSON_NAME] Nenhum contato encontrado create new contact Novo Con…" at bounding box center [414, 198] width 777 height 309
click at [468, 123] on div "Responsável [PERSON_NAME] Nenhum contato encontrado create new contact Novo Con…" at bounding box center [414, 198] width 777 height 309
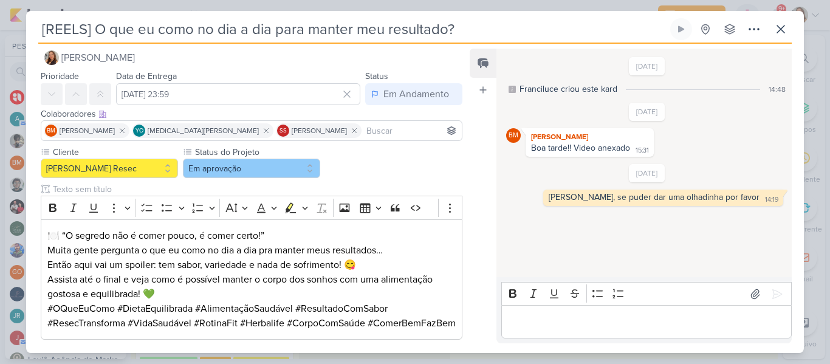
scroll to position [13, 0]
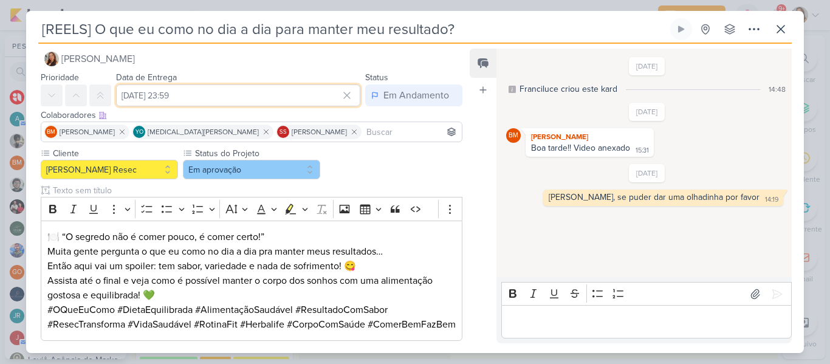
click at [257, 95] on input "[DATE] 23:59" at bounding box center [238, 95] width 244 height 22
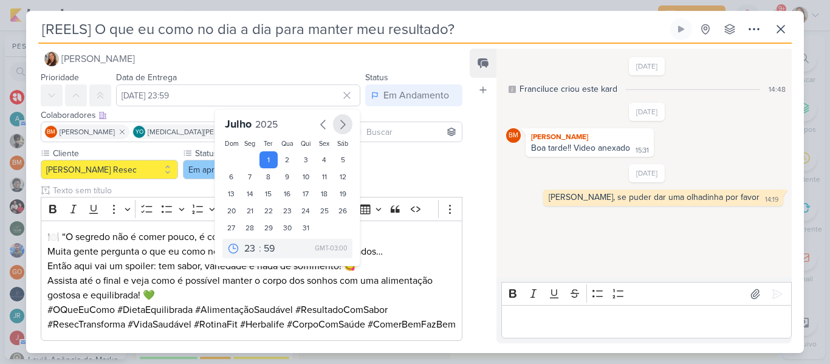
click at [336, 127] on icon "button" at bounding box center [342, 124] width 15 height 15
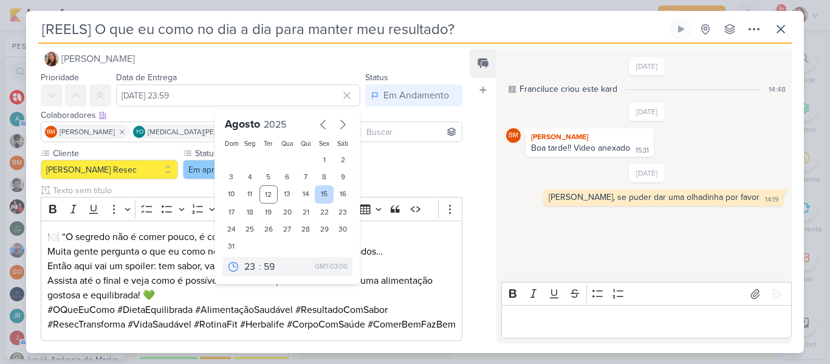
click at [316, 200] on div "15" at bounding box center [324, 194] width 19 height 18
type input "[DATE] 23:59"
click at [370, 173] on div "Cliente [PERSON_NAME] Resec Status do Projeto" at bounding box center [251, 281] width 421 height 268
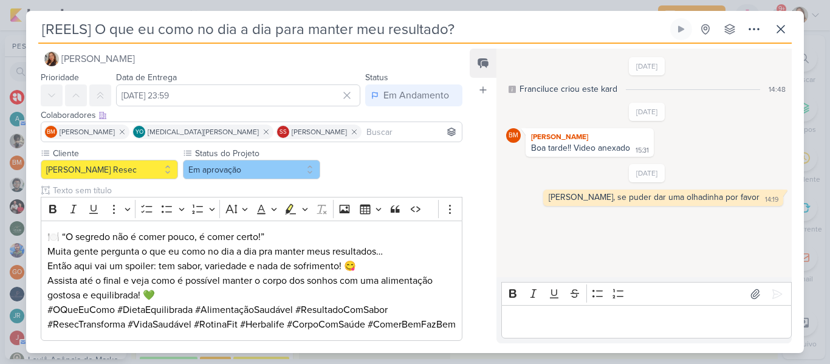
scroll to position [167, 0]
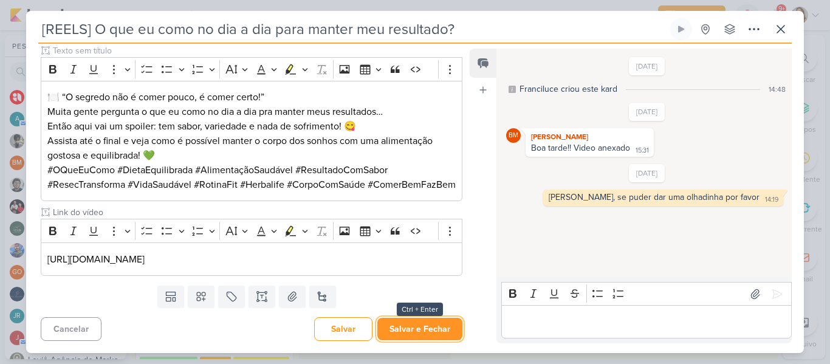
click at [412, 324] on button "Salvar e Fechar" at bounding box center [419, 329] width 85 height 22
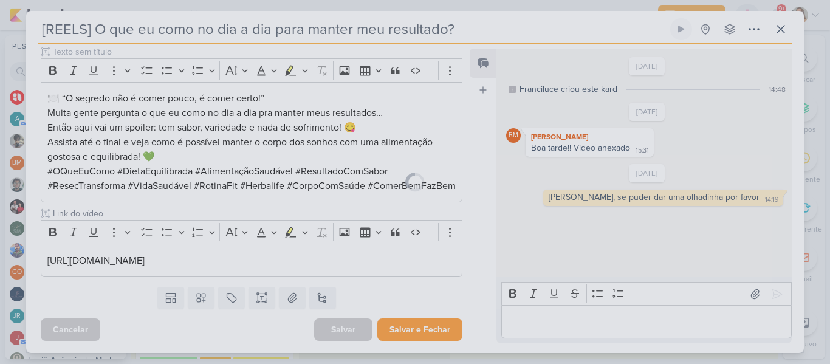
scroll to position [166, 0]
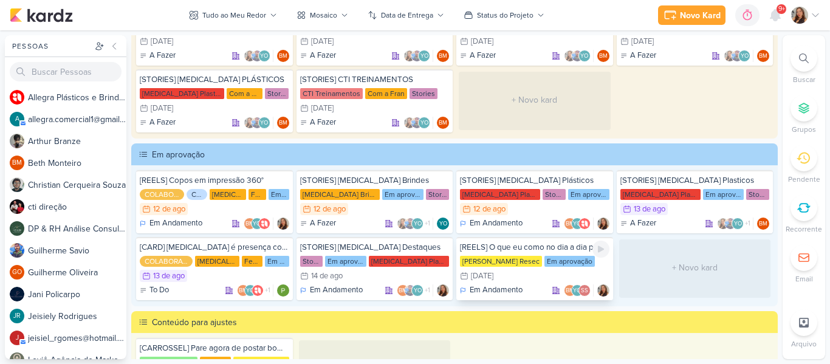
click at [531, 256] on div "[PERSON_NAME] Resec" at bounding box center [501, 261] width 82 height 11
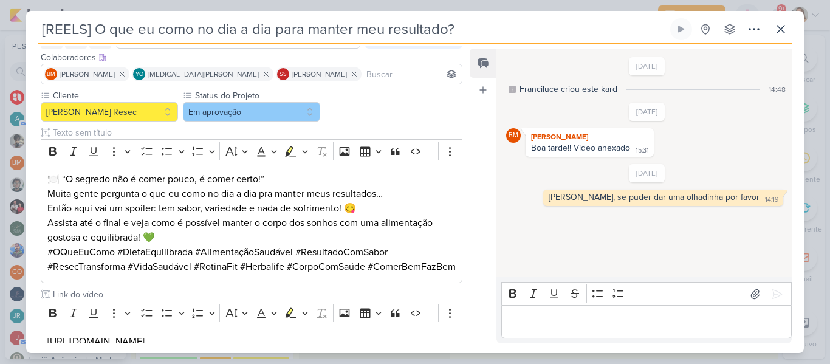
scroll to position [54, 0]
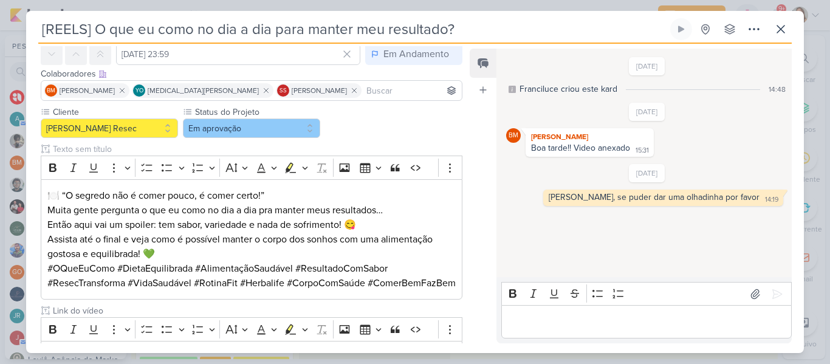
click at [273, 138] on div "Cliente [PERSON_NAME] Resec Status do Projeto" at bounding box center [251, 240] width 421 height 268
click at [269, 134] on button "Em aprovação" at bounding box center [251, 127] width 137 height 19
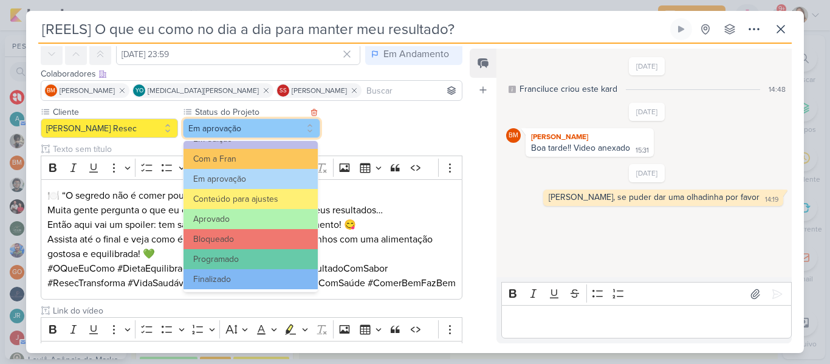
scroll to position [137, 0]
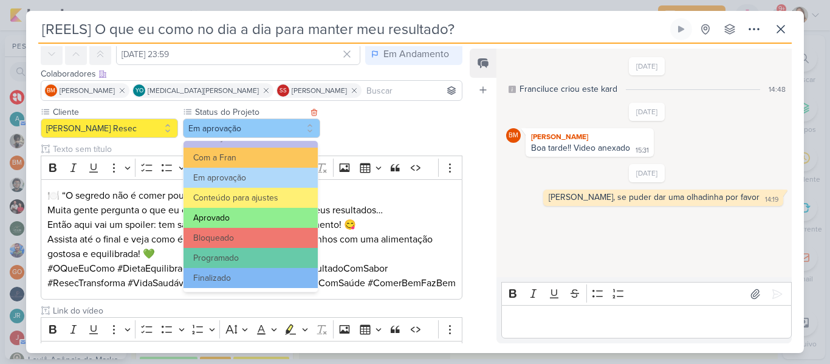
click at [245, 223] on button "Aprovado" at bounding box center [250, 218] width 134 height 20
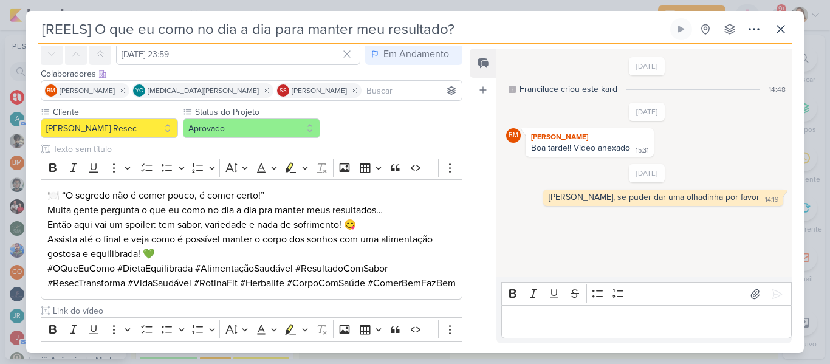
scroll to position [167, 0]
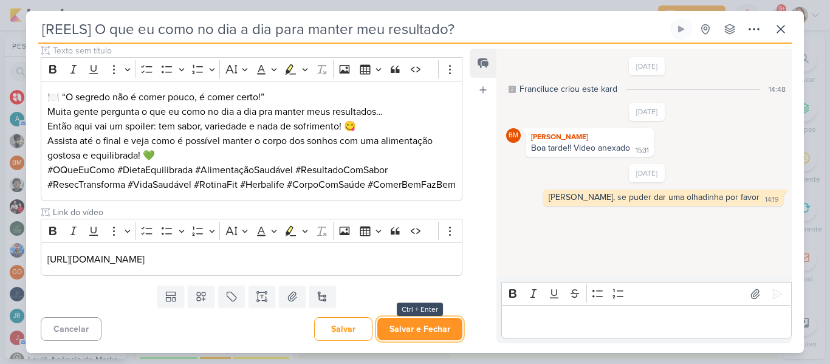
click at [421, 319] on button "Salvar e Fechar" at bounding box center [419, 329] width 85 height 22
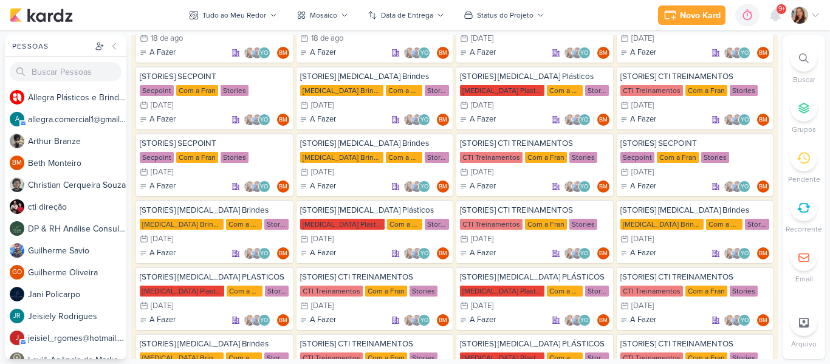
scroll to position [3529, 0]
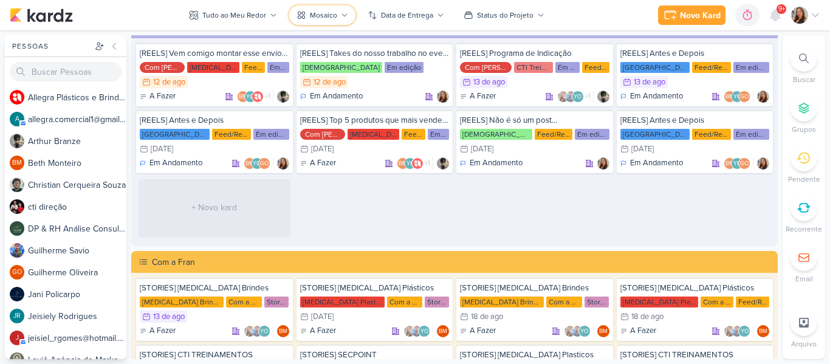
click at [318, 20] on div "Mosaico" at bounding box center [323, 15] width 27 height 11
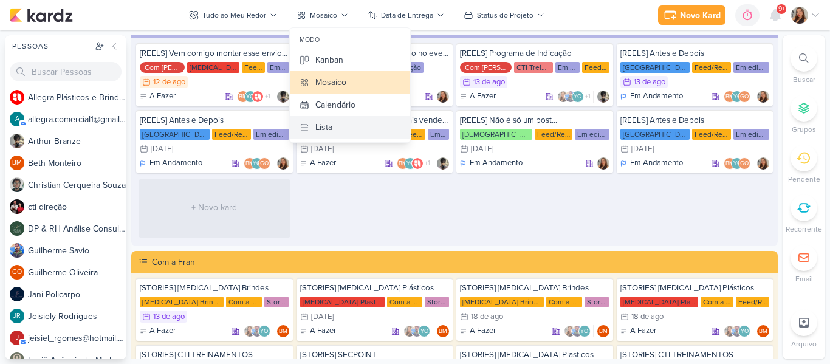
click at [331, 116] on button "Lista" at bounding box center [350, 127] width 120 height 22
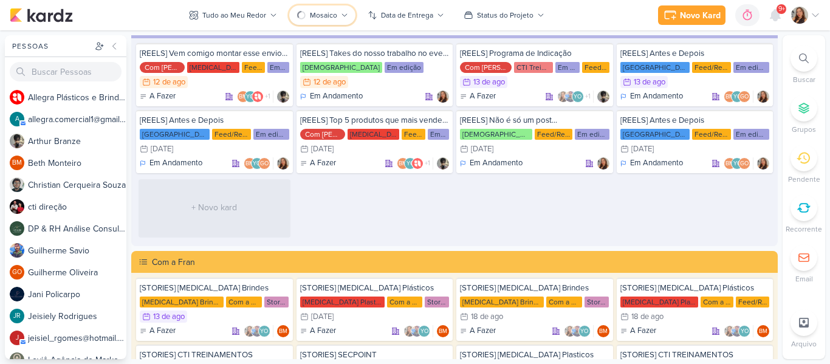
click at [303, 11] on icon at bounding box center [300, 15] width 13 height 13
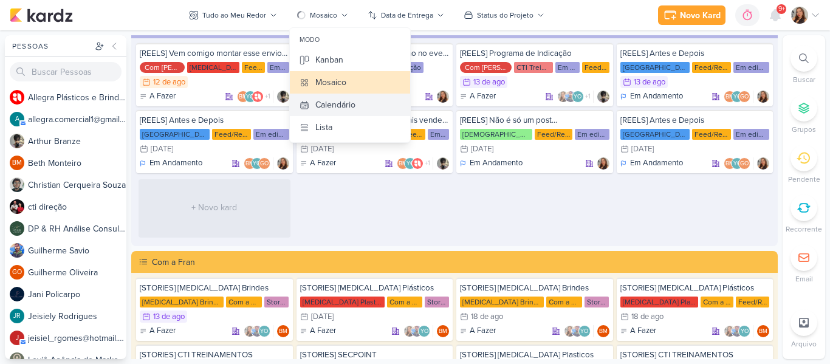
click at [330, 105] on div "Calendário" at bounding box center [335, 104] width 40 height 13
